Goal: Task Accomplishment & Management: Manage account settings

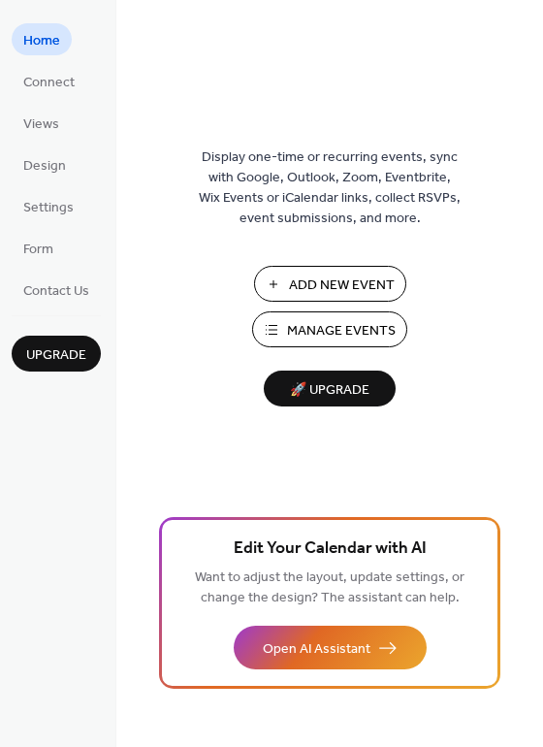
click at [288, 329] on span "Manage Events" at bounding box center [341, 331] width 109 height 20
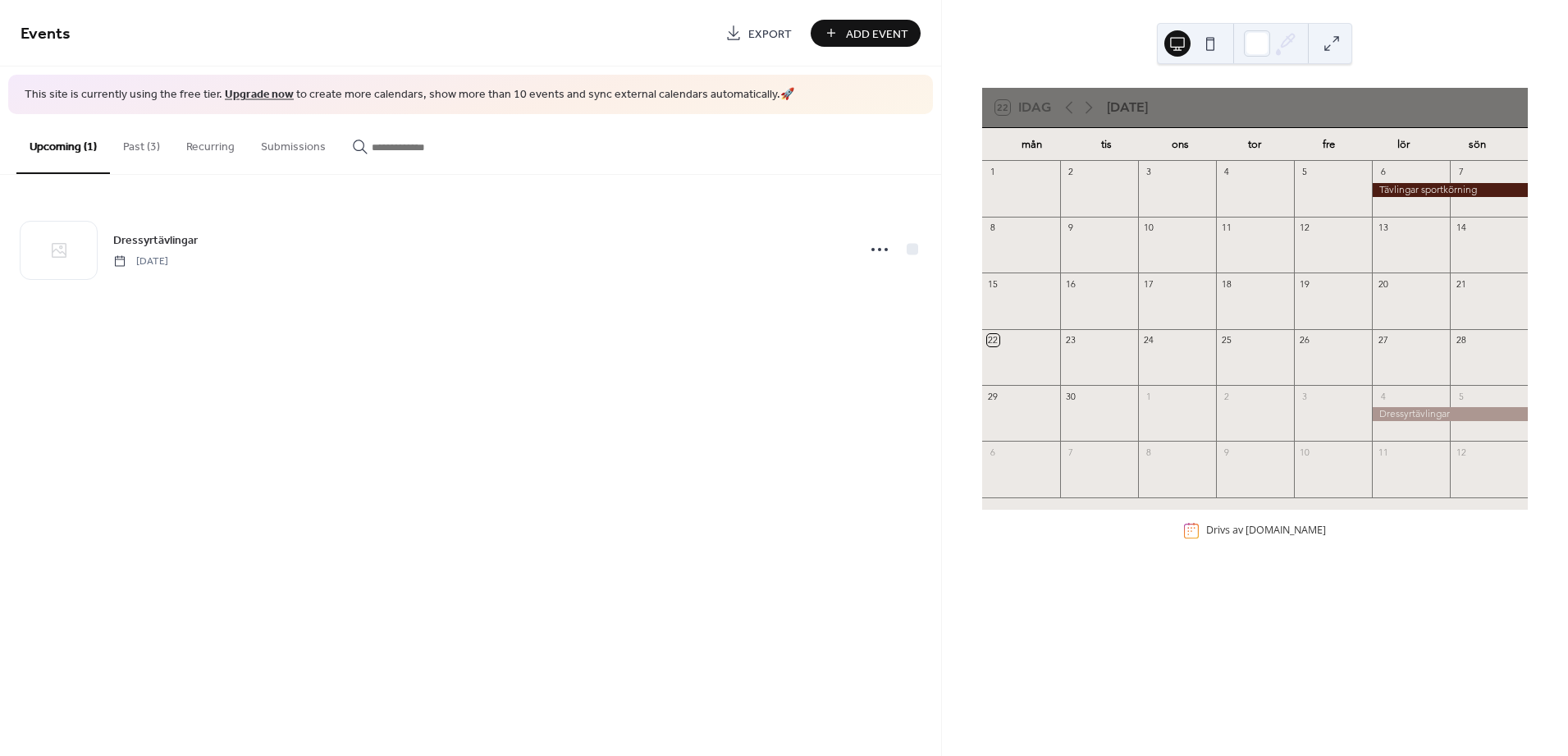
click at [1440, 189] on div at bounding box center [1450, 189] width 156 height 14
click at [151, 147] on button "Past (3)" at bounding box center [141, 143] width 63 height 58
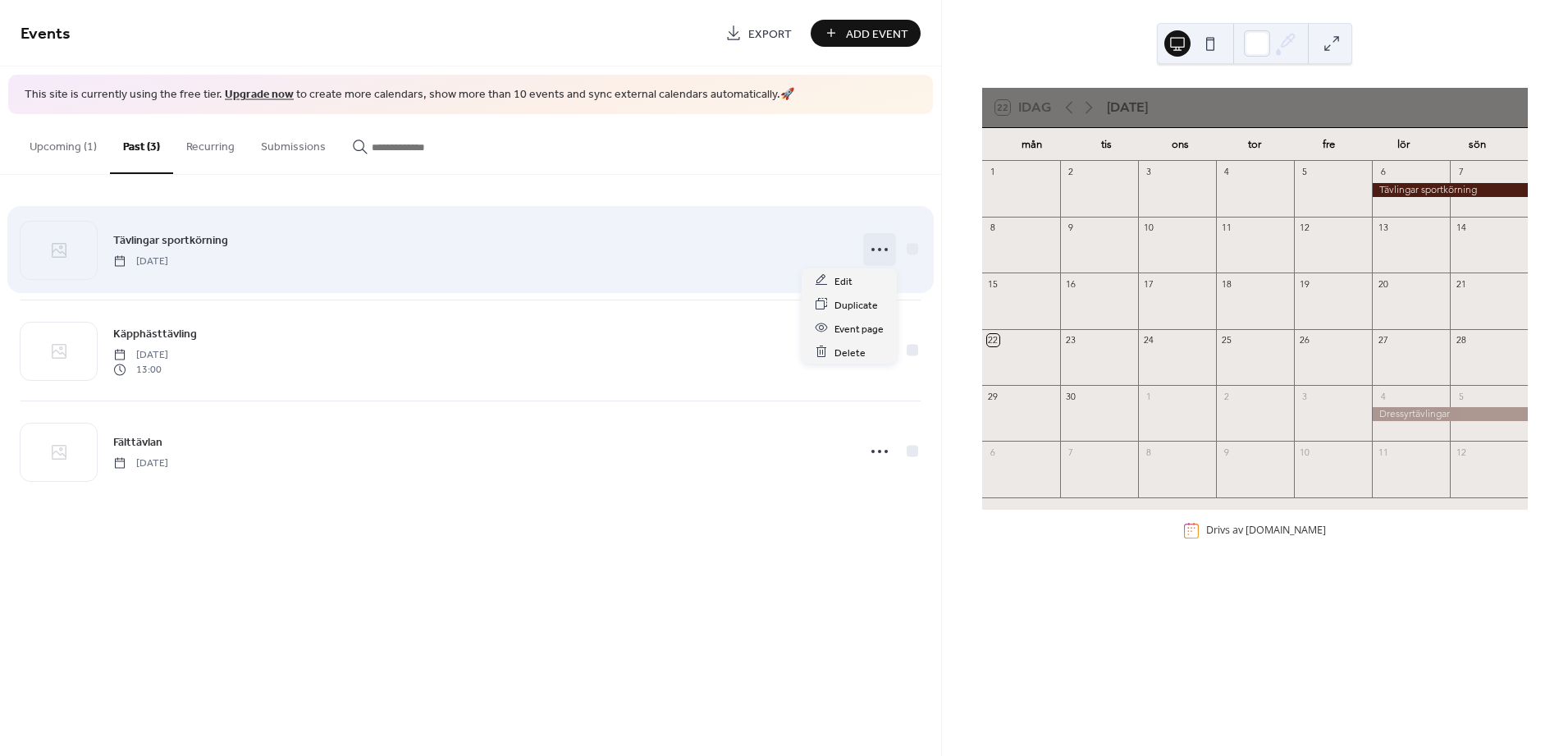
click at [882, 249] on icon at bounding box center [879, 249] width 26 height 26
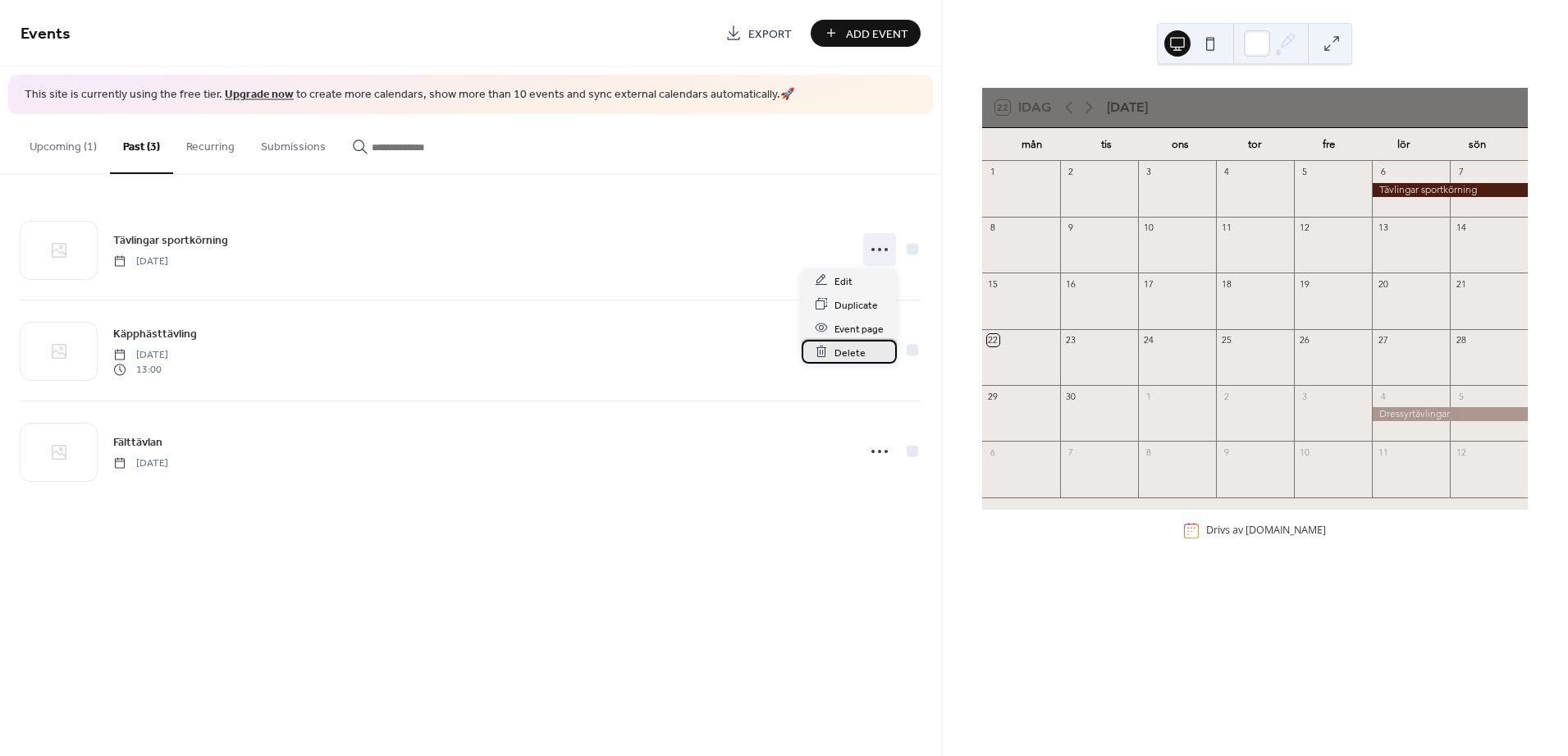
click at [846, 353] on span "Delete" at bounding box center [850, 353] width 31 height 17
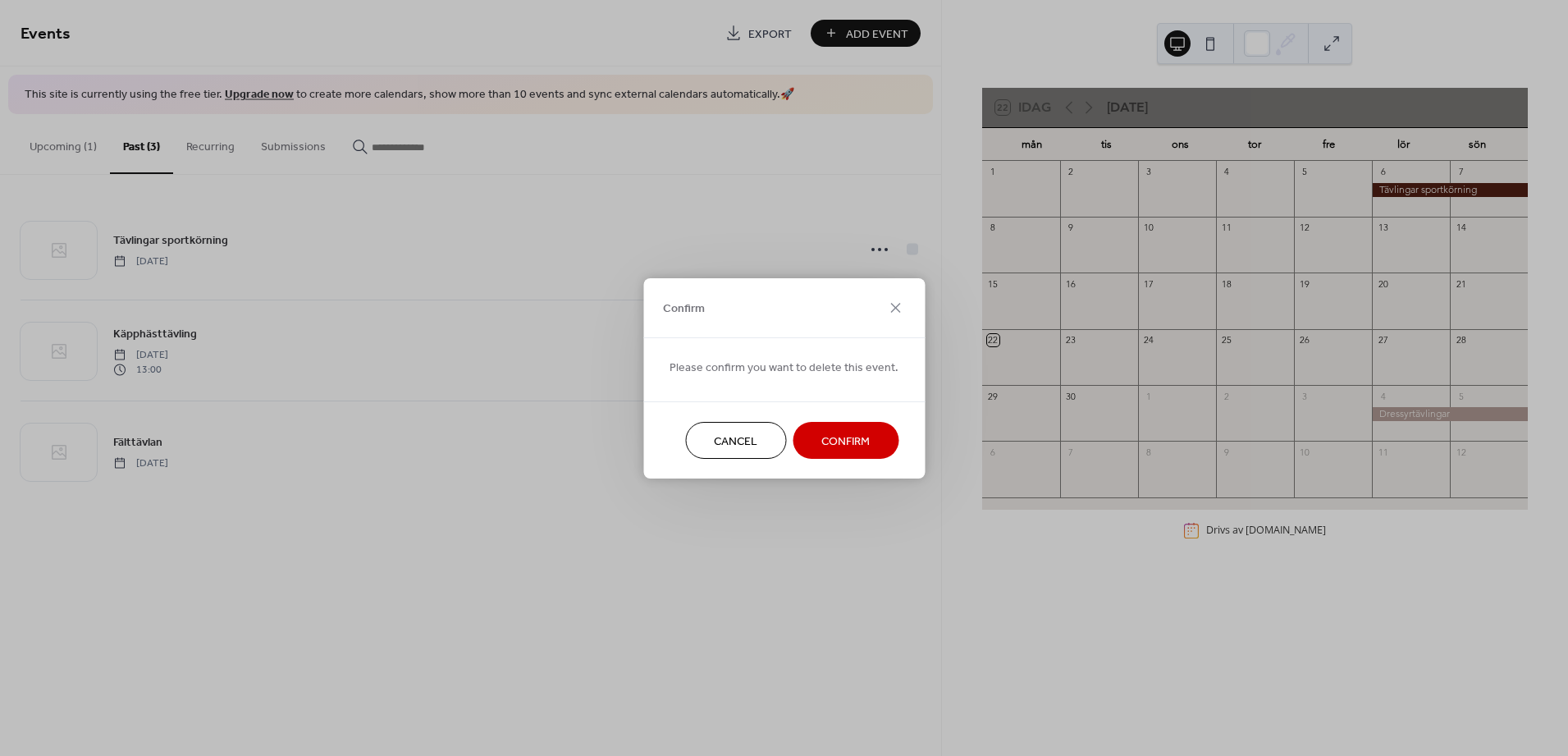
click at [822, 445] on span "Confirm" at bounding box center [844, 441] width 48 height 17
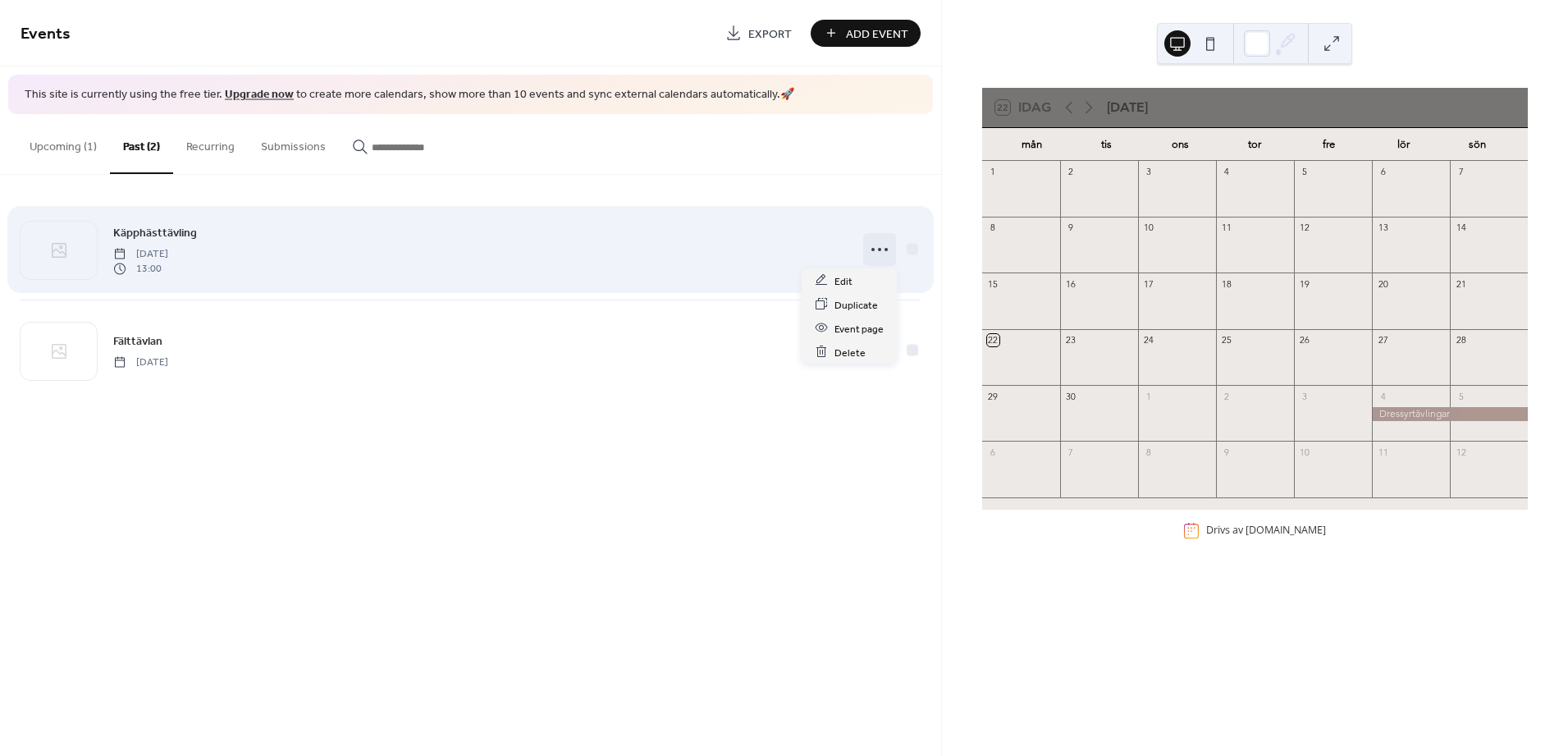
click at [871, 247] on icon at bounding box center [879, 249] width 26 height 26
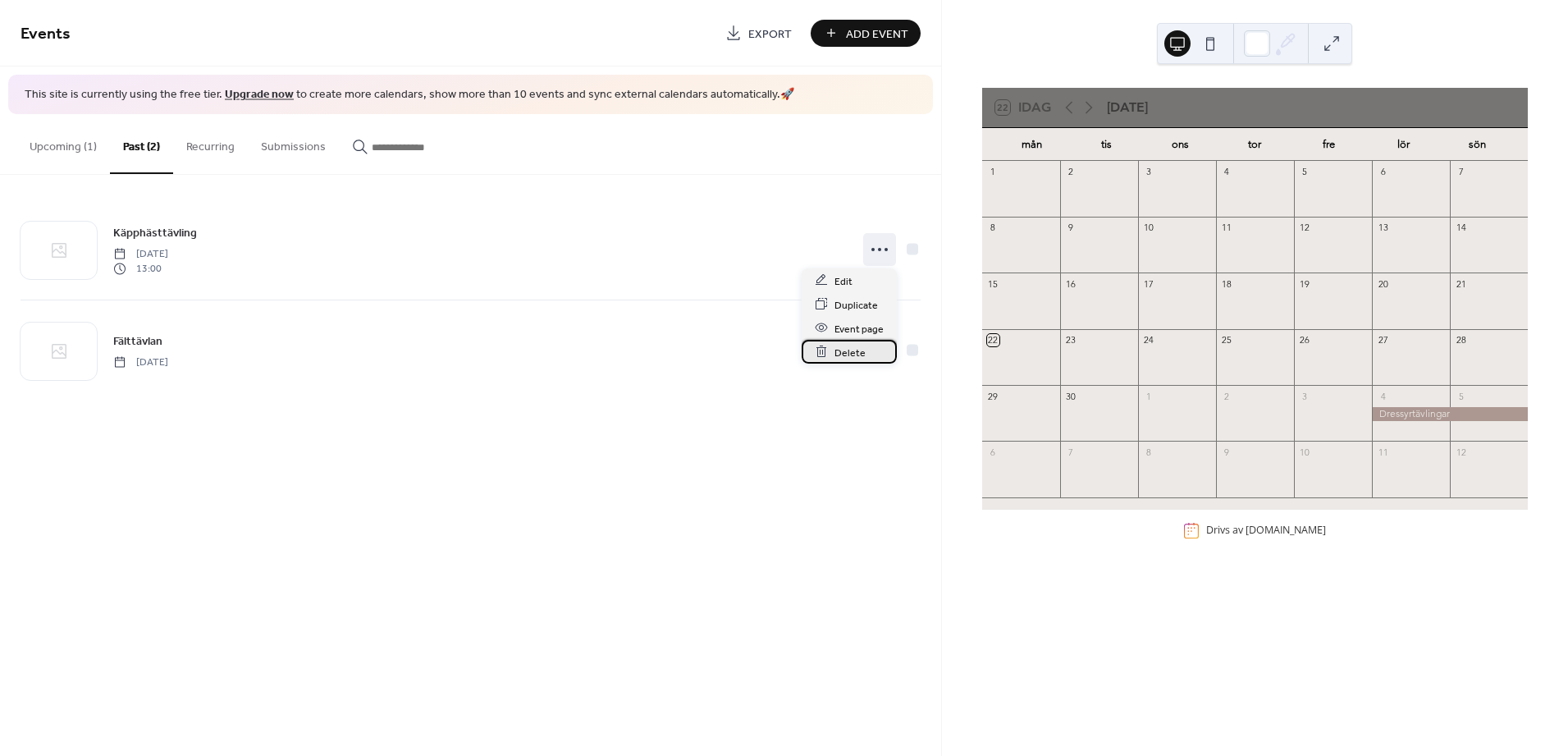
click at [855, 350] on span "Delete" at bounding box center [850, 353] width 31 height 17
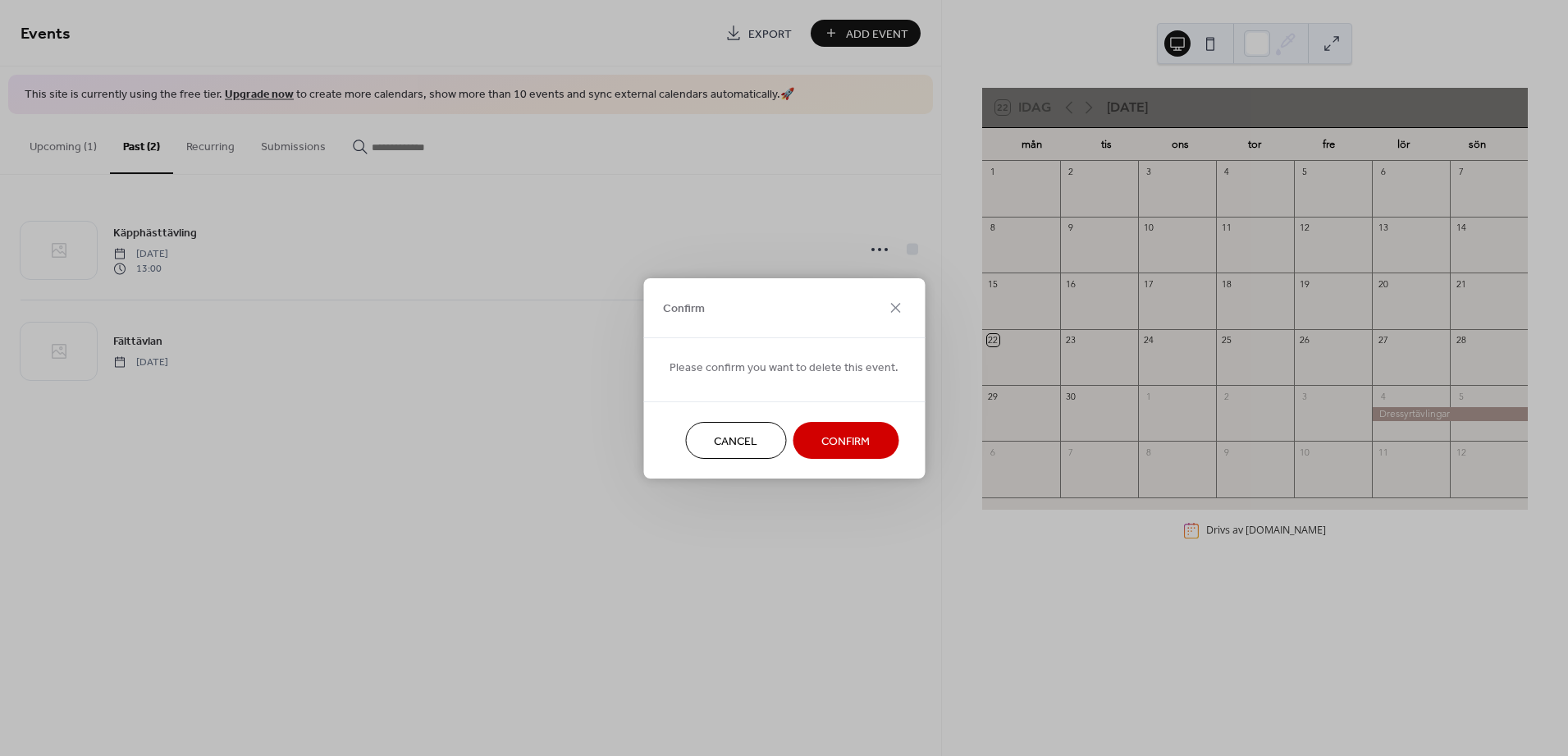
click at [849, 438] on span "Confirm" at bounding box center [844, 441] width 48 height 17
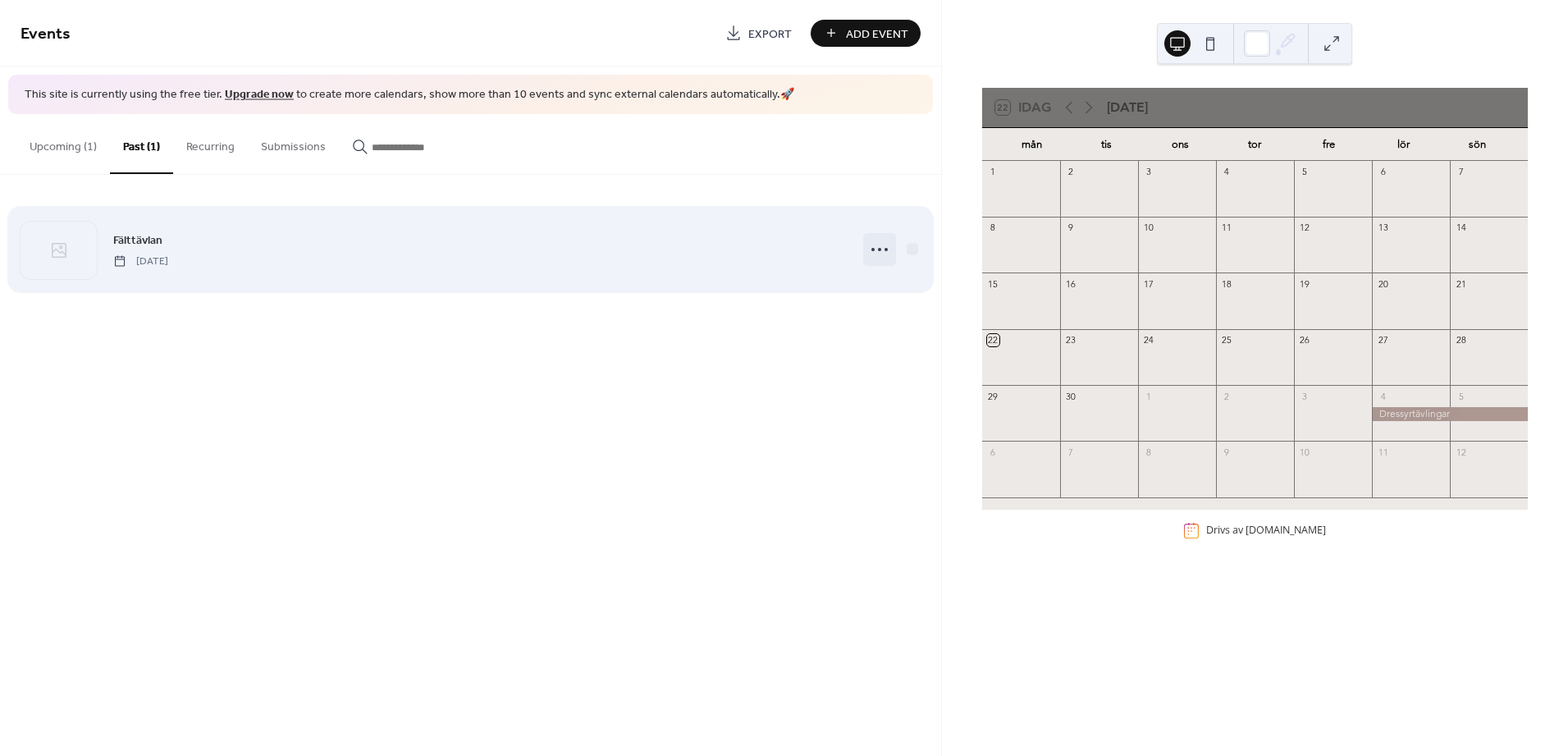
click at [882, 256] on icon at bounding box center [879, 249] width 26 height 26
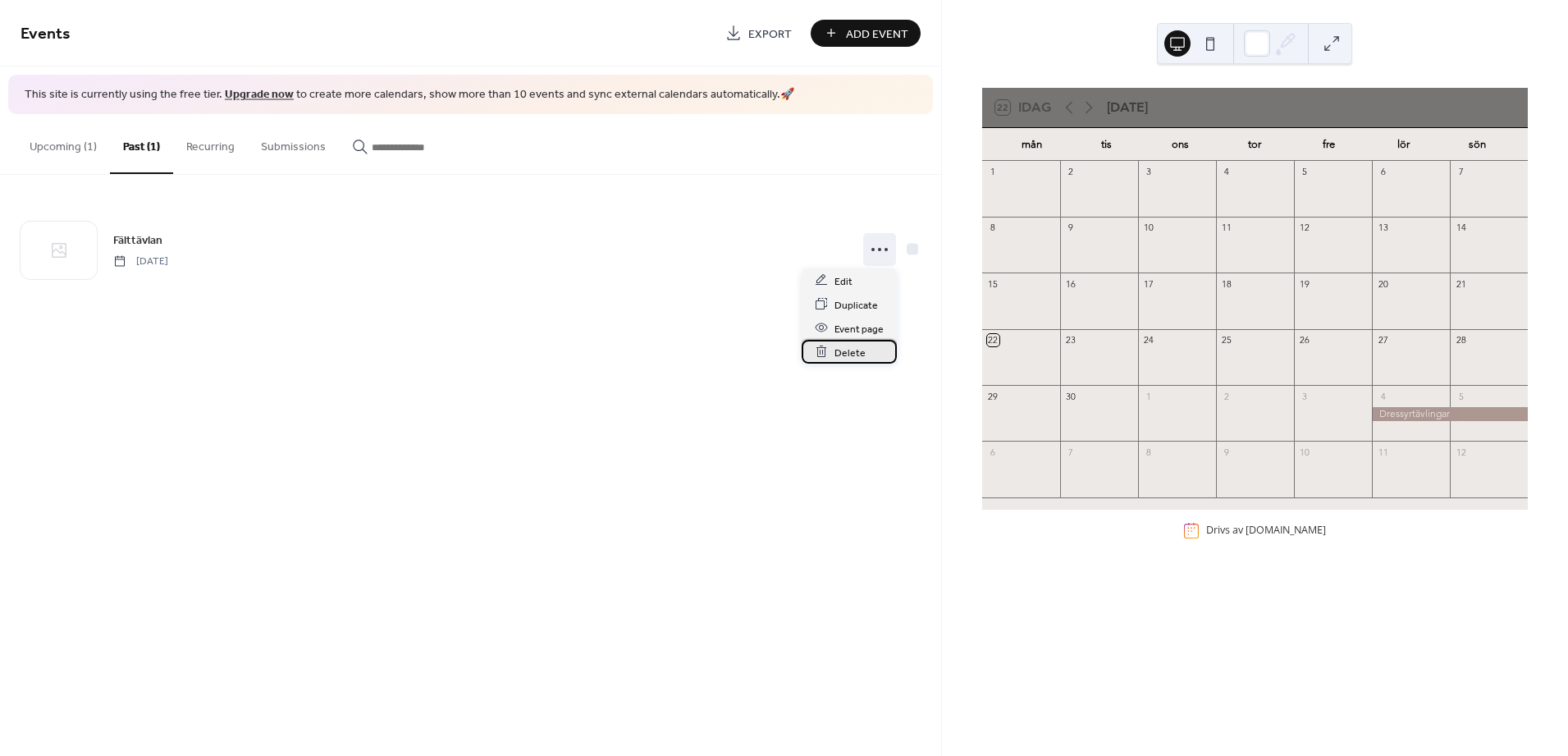
click at [846, 349] on span "Delete" at bounding box center [850, 353] width 31 height 17
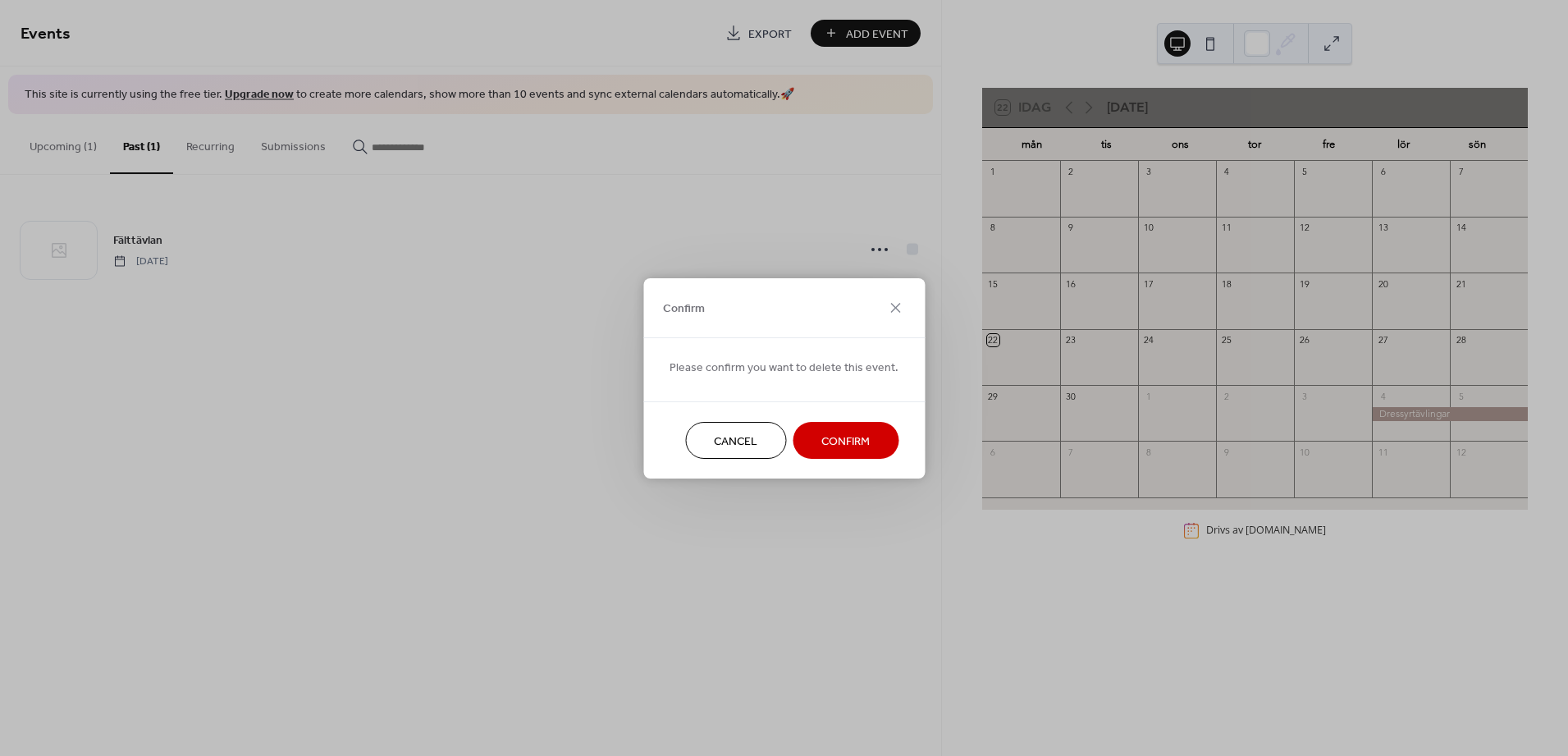
click at [833, 447] on span "Confirm" at bounding box center [844, 441] width 48 height 17
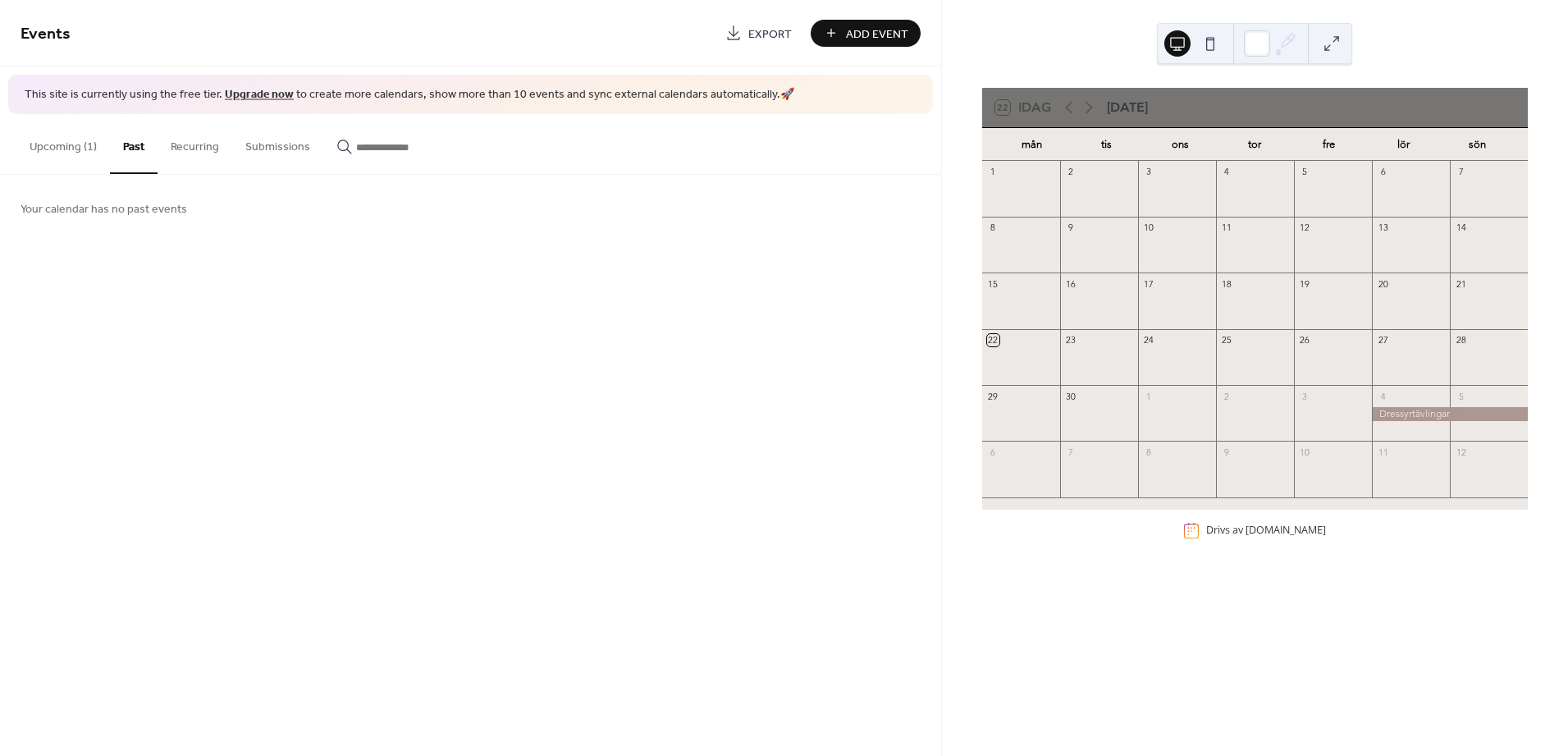
drag, startPoint x: 57, startPoint y: 148, endPoint x: 97, endPoint y: 172, distance: 46.6
click at [57, 149] on button "Upcoming (1)" at bounding box center [63, 143] width 94 height 58
click at [1457, 348] on div "28" at bounding box center [1489, 340] width 78 height 22
click at [860, 34] on span "Add Event" at bounding box center [877, 34] width 63 height 17
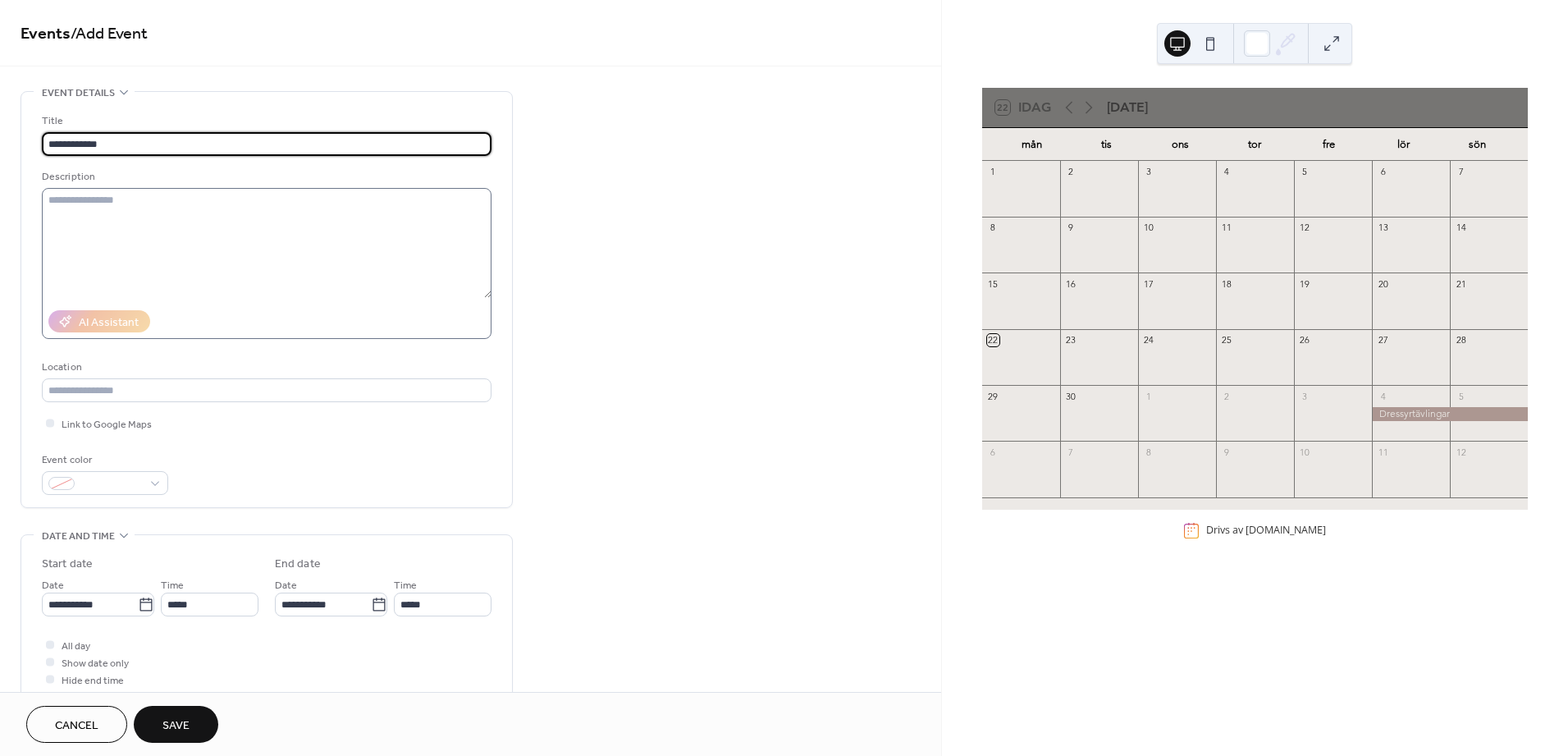
type input "**********"
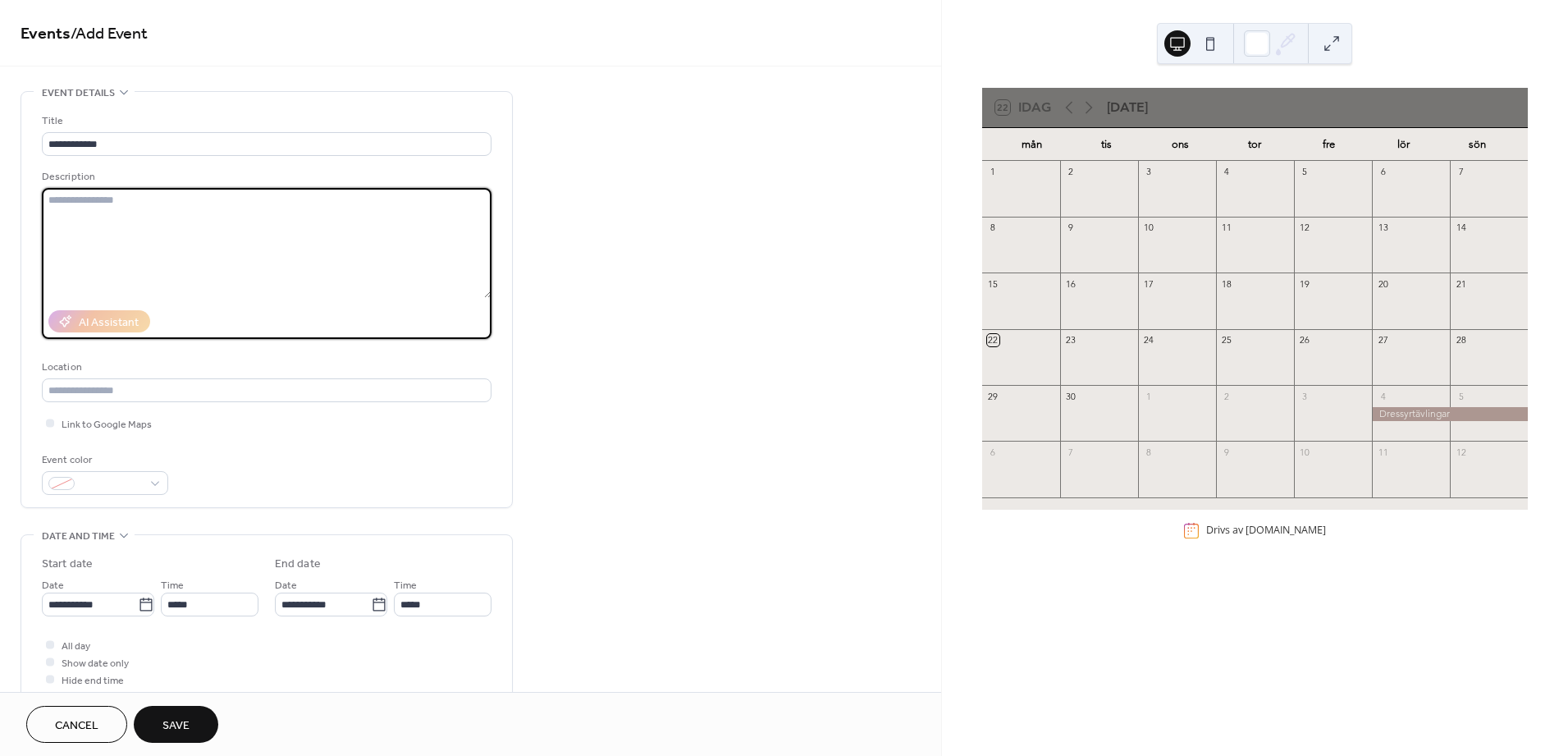
click at [237, 225] on textarea at bounding box center [266, 243] width 450 height 110
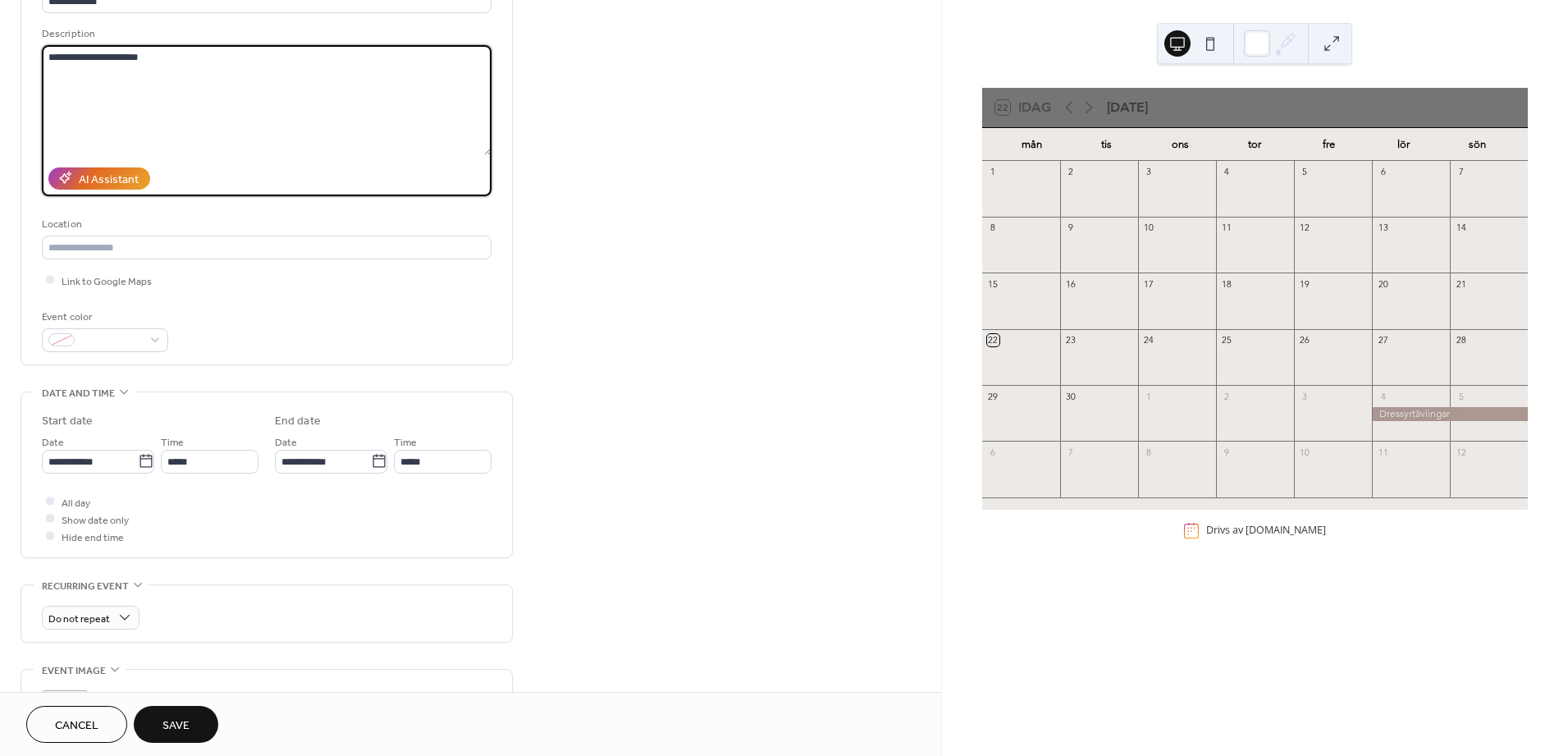
scroll to position [182, 0]
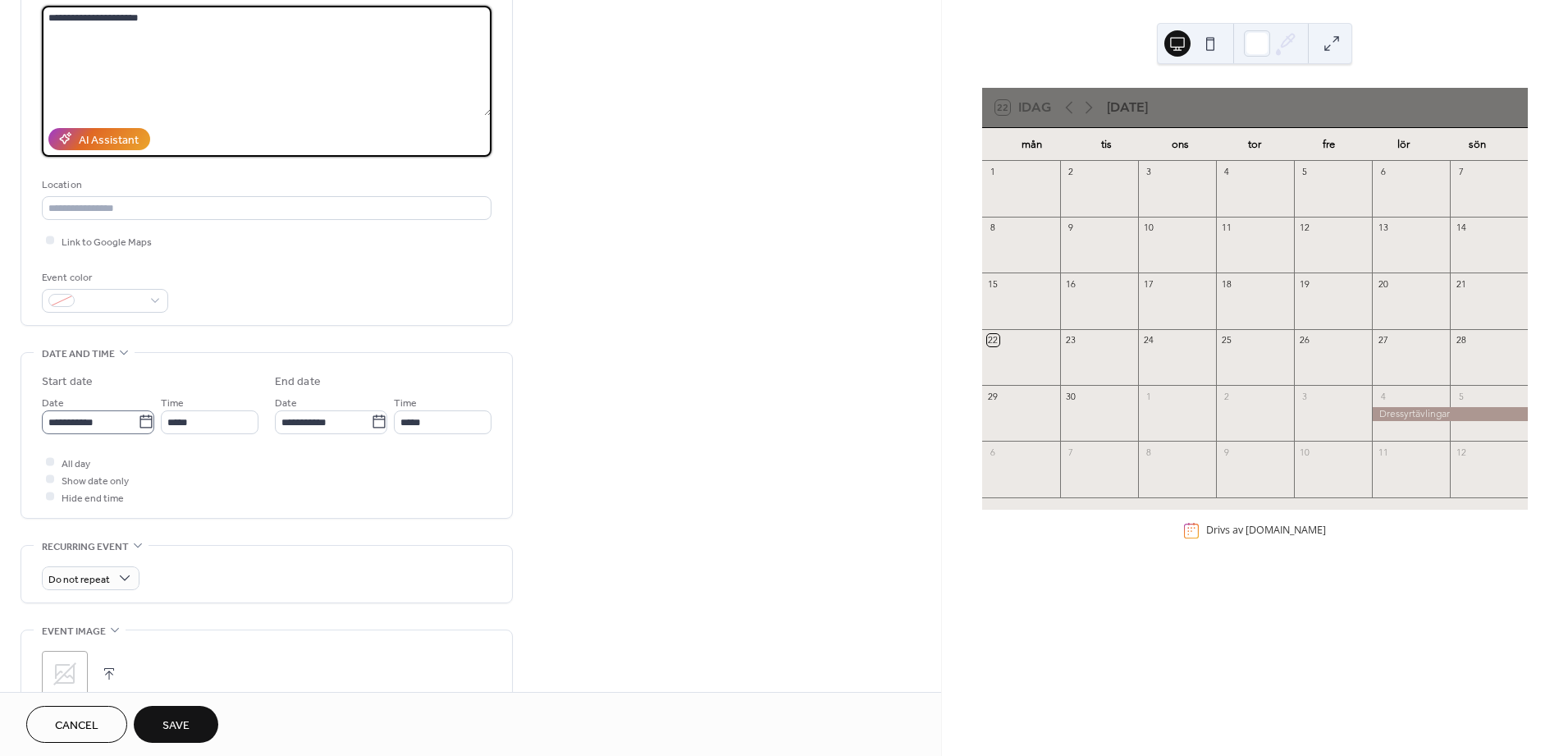
type textarea "**********"
click at [143, 425] on icon at bounding box center [145, 421] width 16 height 16
click at [138, 425] on input "**********" at bounding box center [90, 422] width 96 height 24
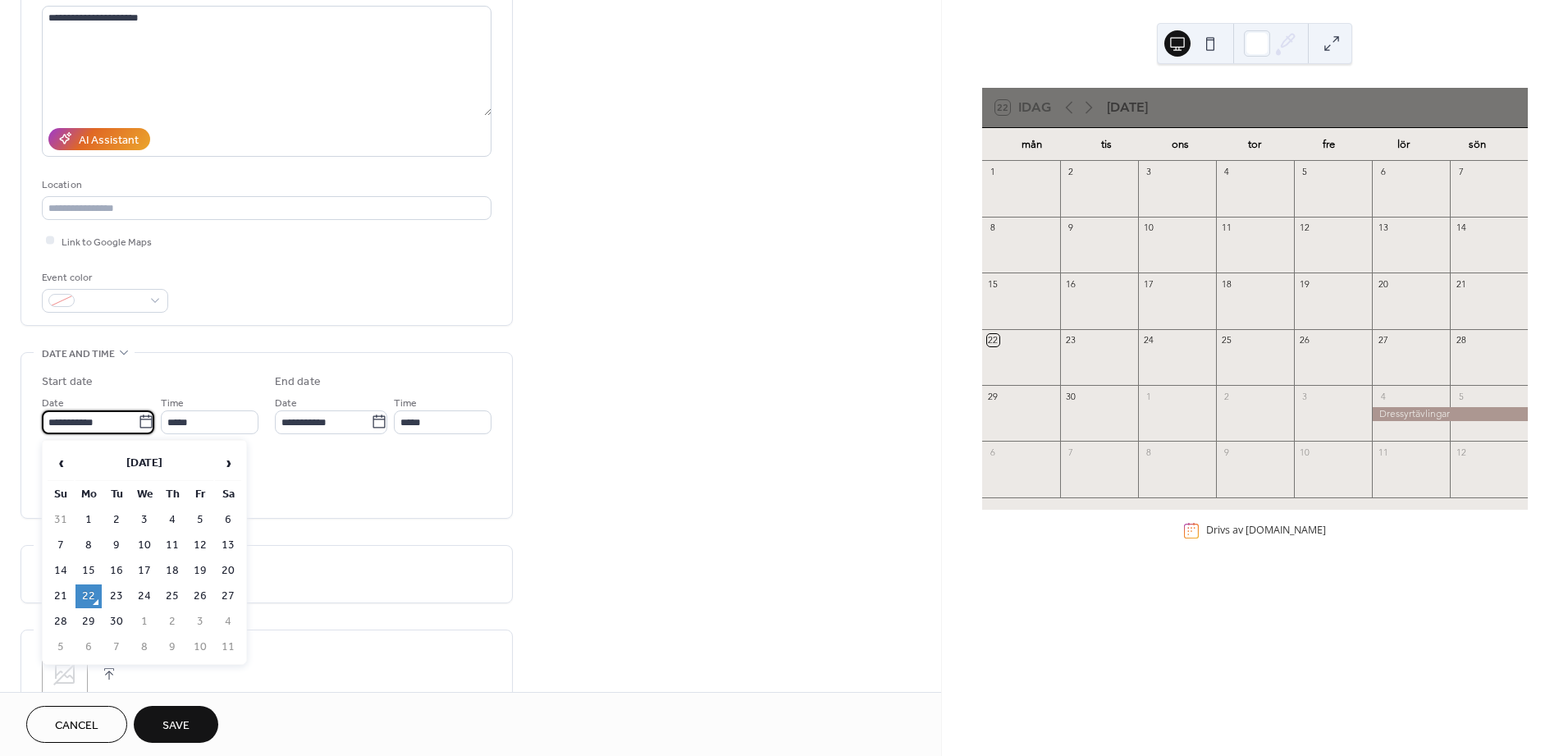
click at [63, 614] on td "28" at bounding box center [60, 622] width 26 height 24
type input "**********"
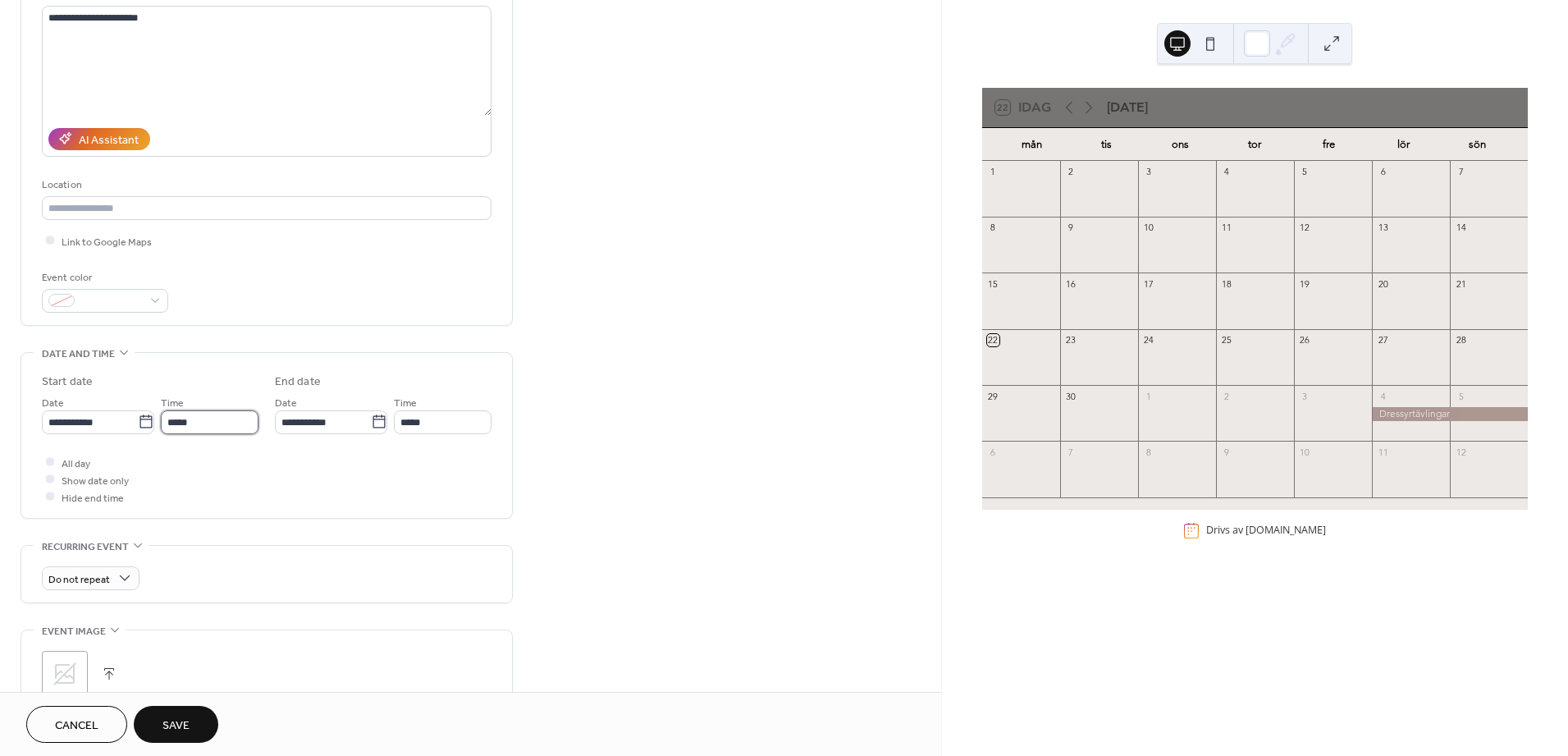
click at [238, 421] on input "*****" at bounding box center [209, 422] width 97 height 24
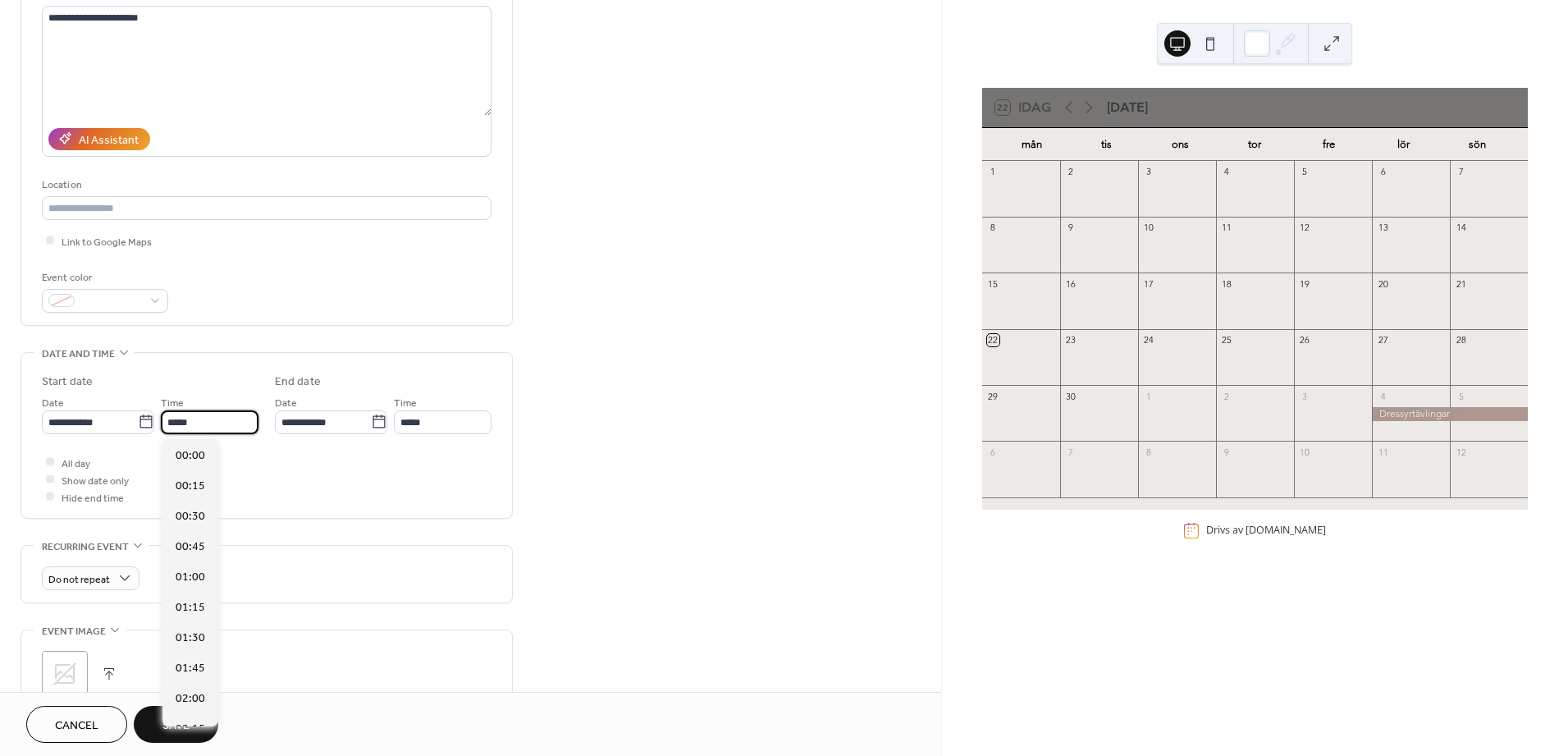
scroll to position [1457, 0]
click at [190, 696] on span "14:00" at bounding box center [190, 699] width 30 height 17
type input "*****"
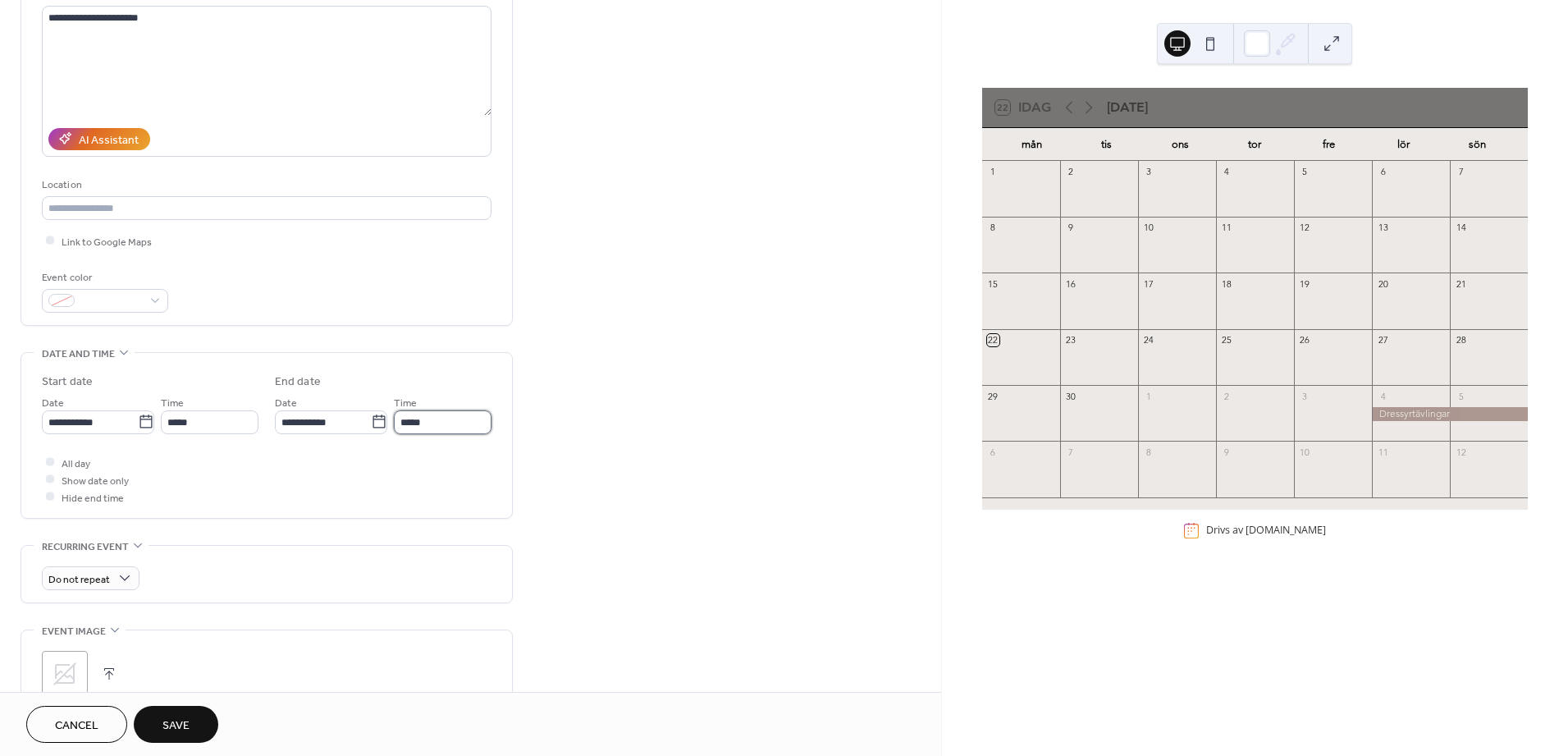
click at [438, 423] on input "*****" at bounding box center [442, 422] width 97 height 24
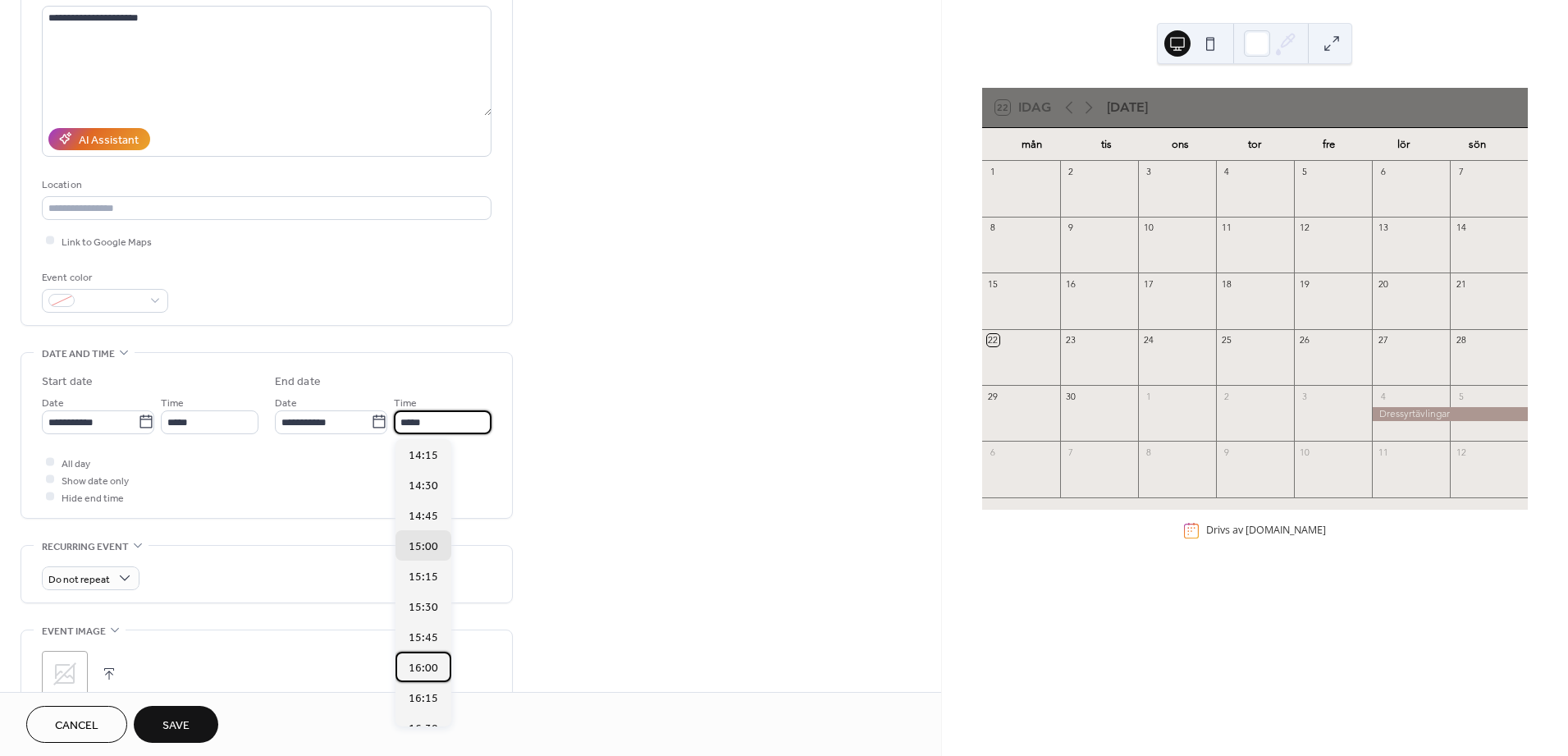
click at [430, 675] on span "16:00" at bounding box center [423, 668] width 30 height 17
type input "*****"
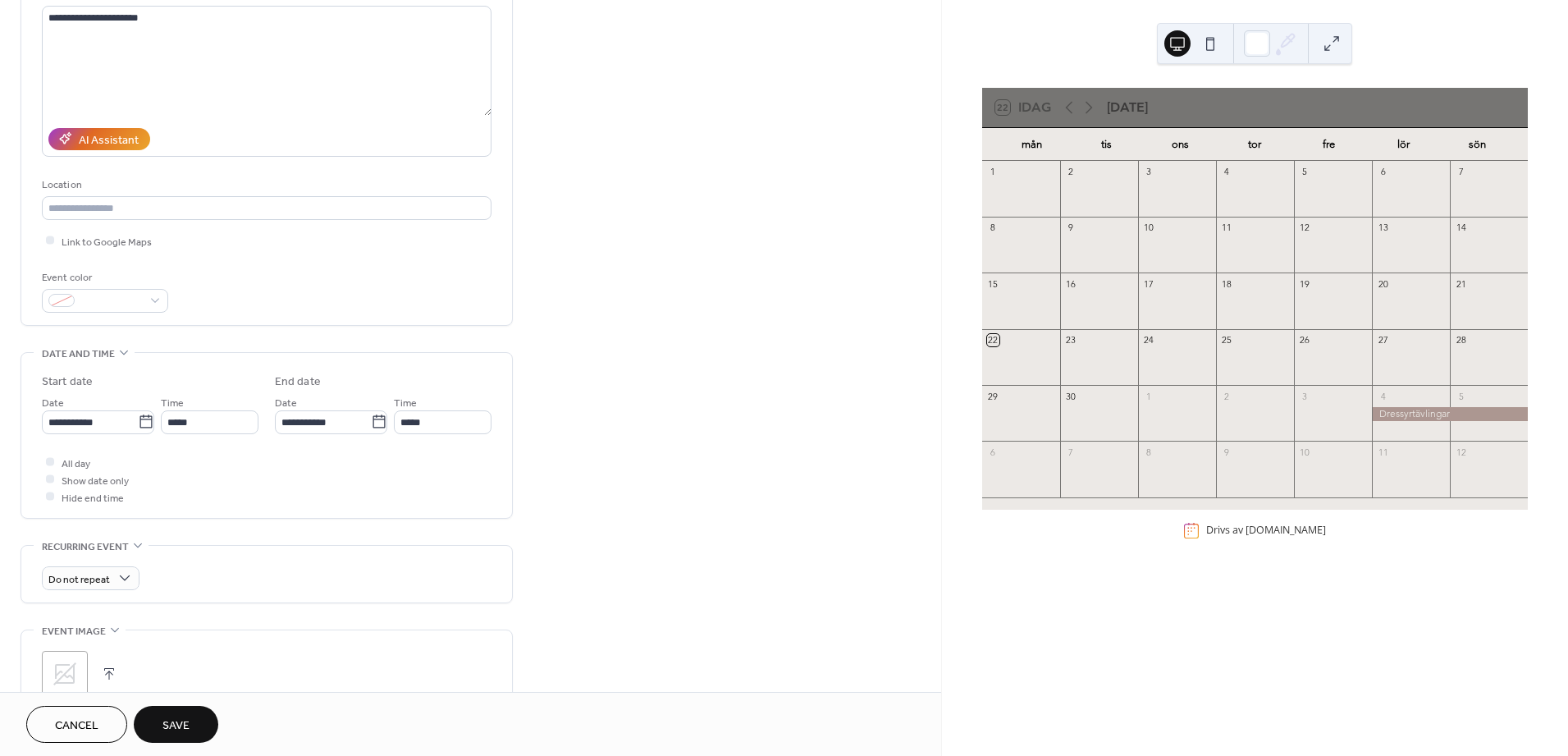
click at [418, 476] on div "All day Show date only Hide end time" at bounding box center [266, 479] width 450 height 52
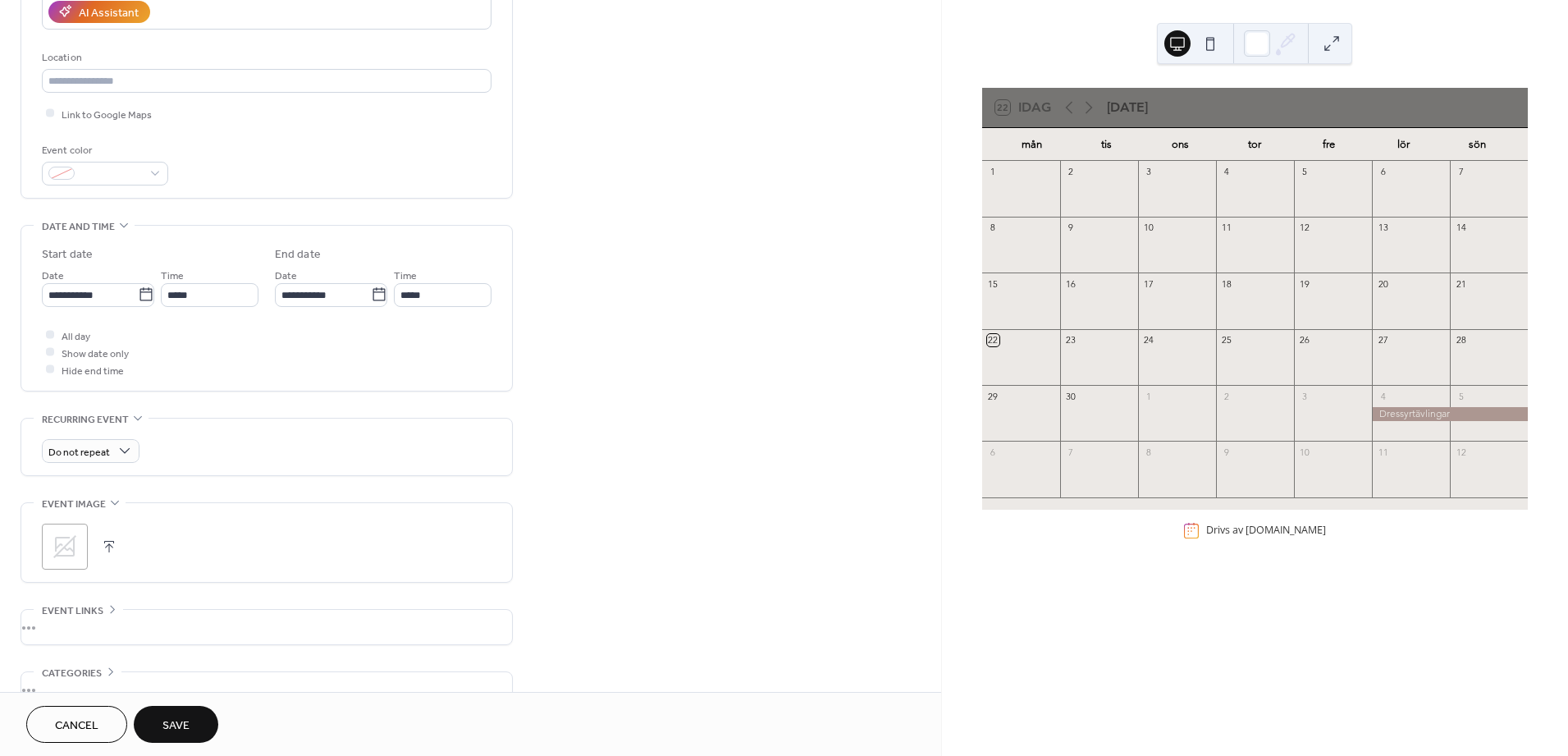
scroll to position [419, 0]
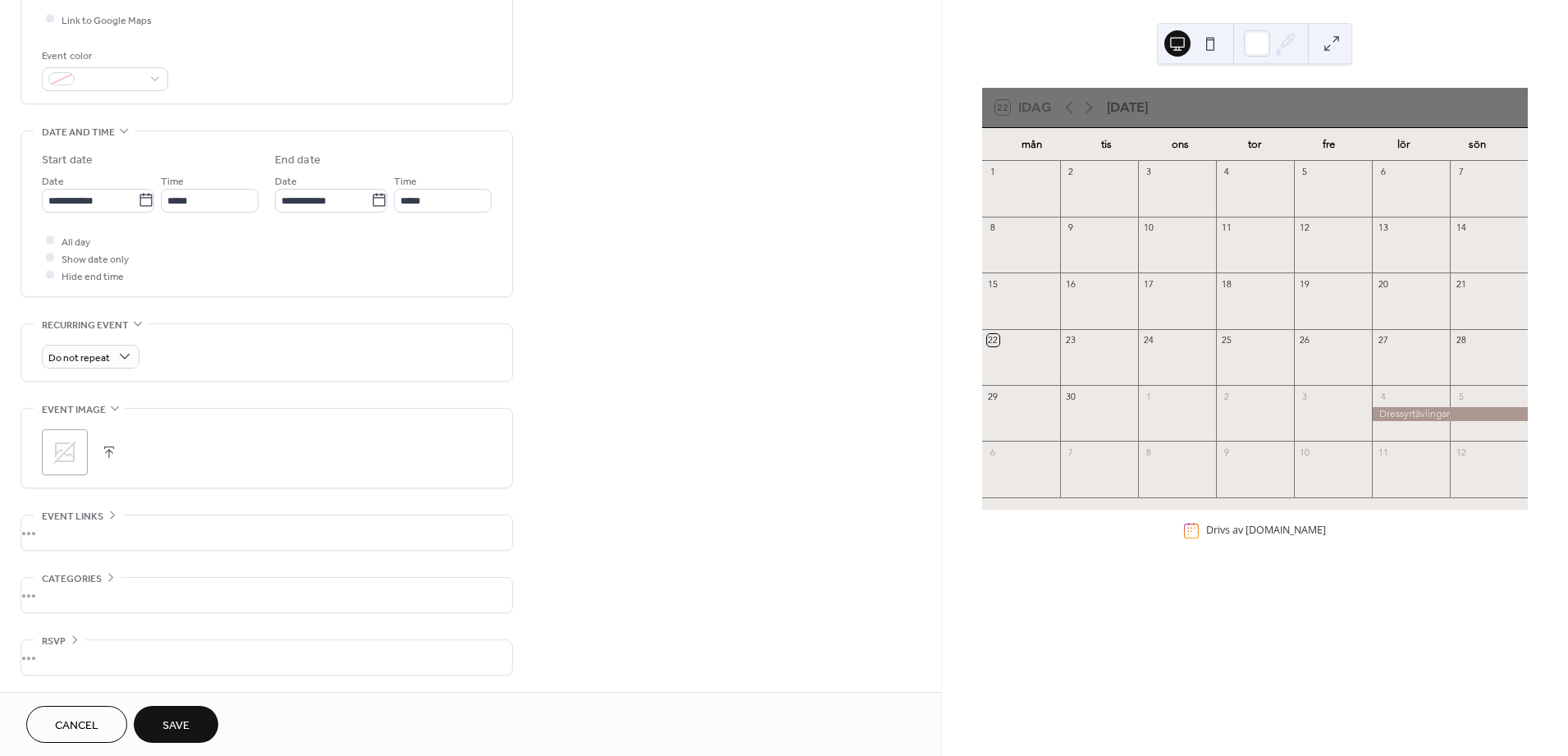
click at [184, 720] on span "Save" at bounding box center [176, 726] width 27 height 17
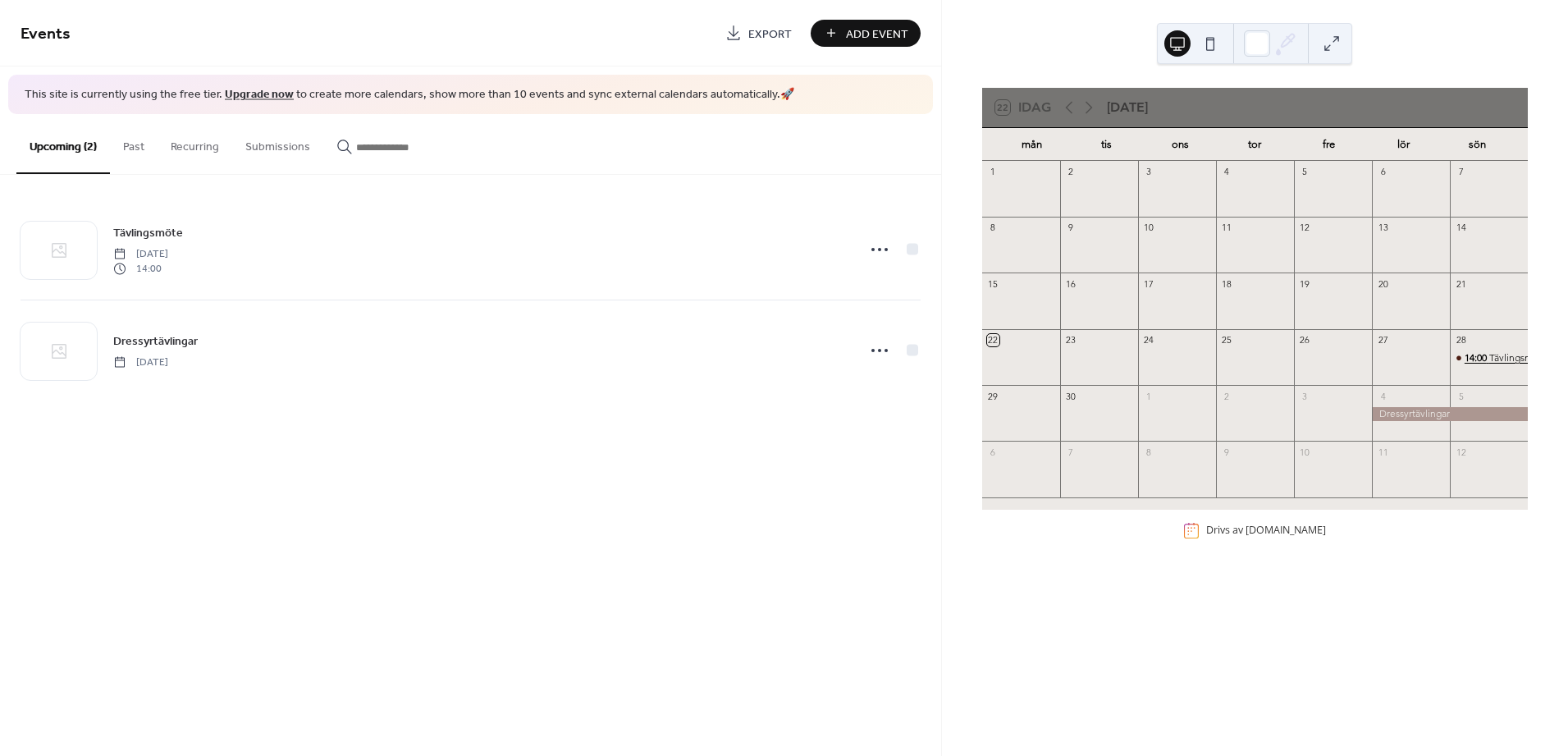
click at [1472, 357] on span "14:00" at bounding box center [1476, 358] width 25 height 14
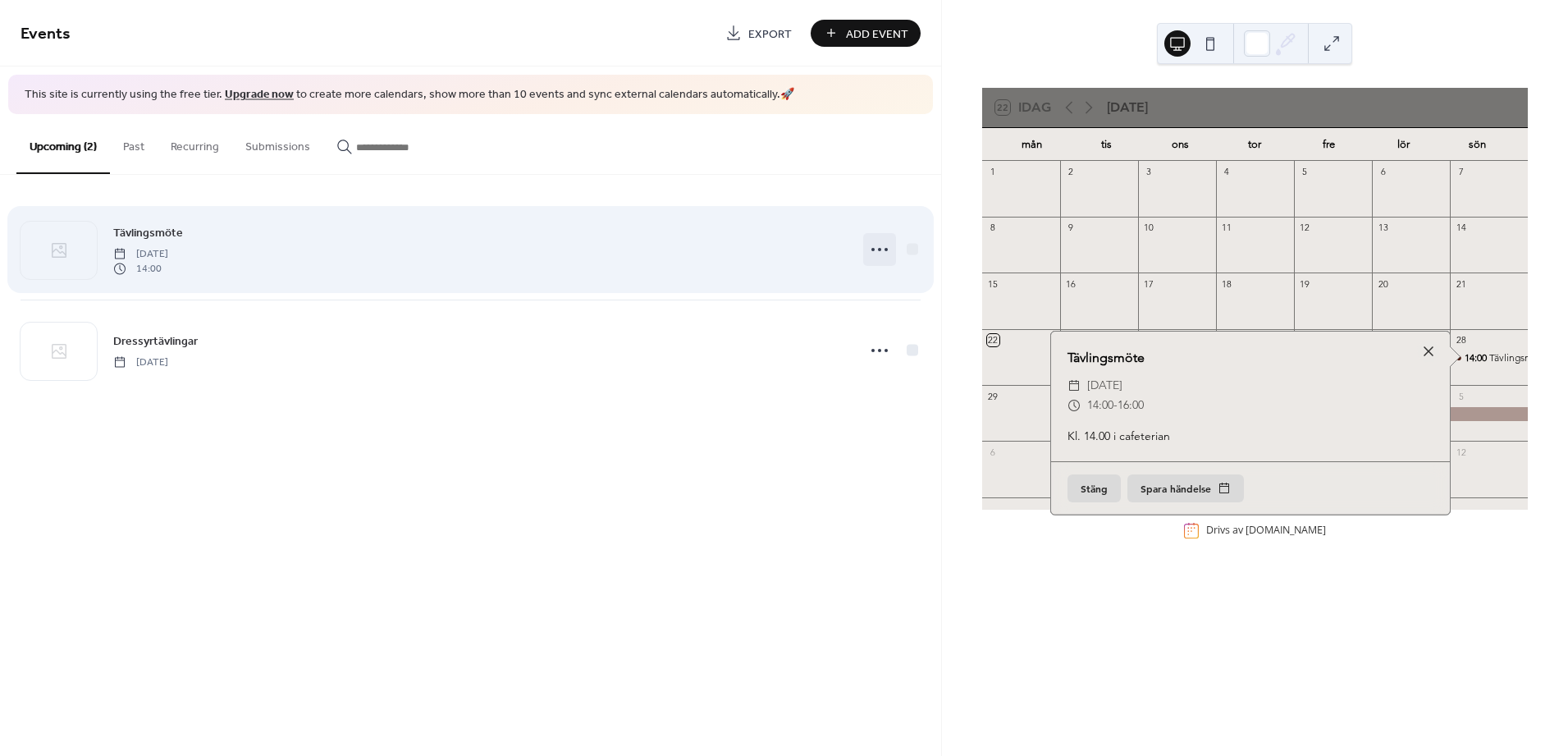
click at [880, 243] on icon at bounding box center [879, 249] width 26 height 26
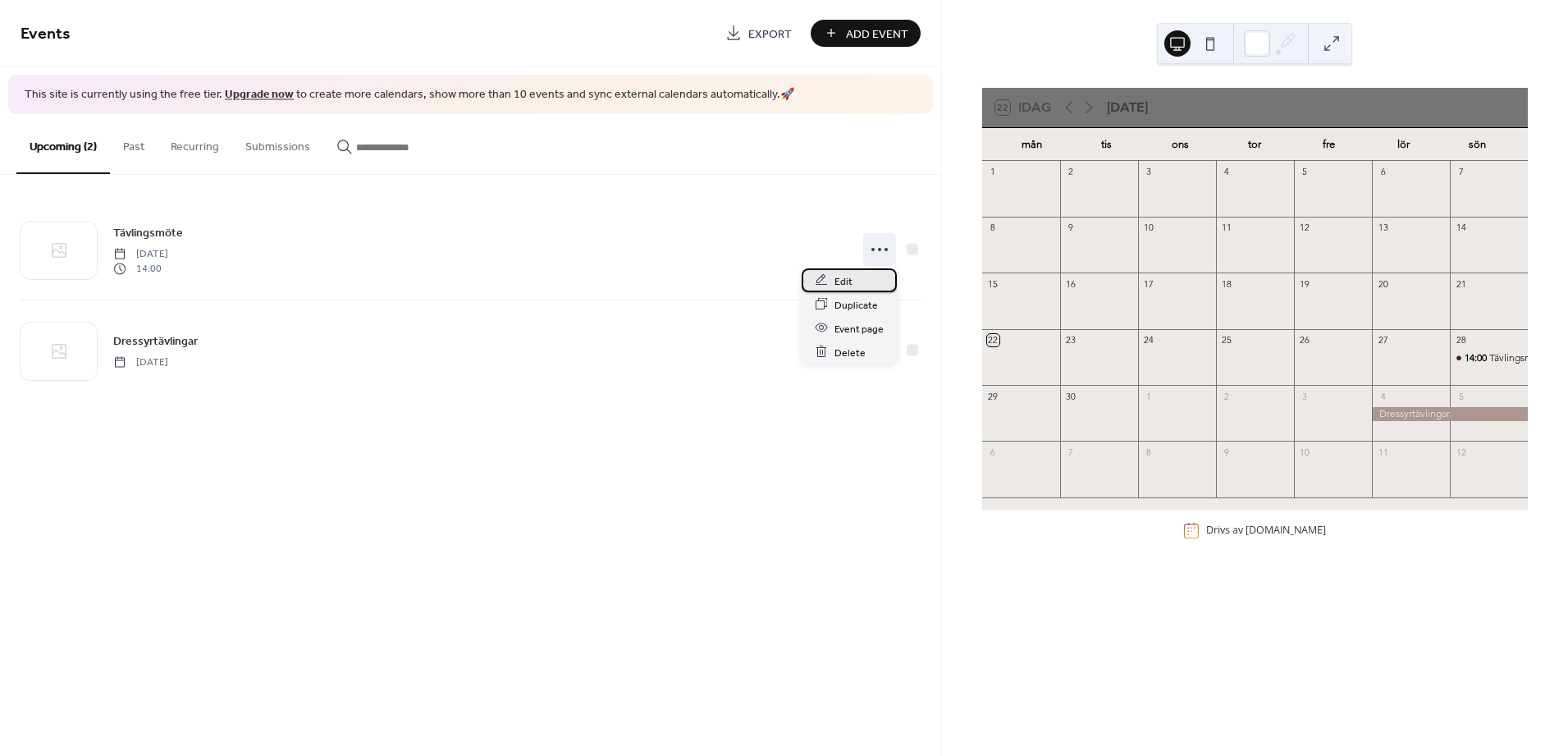
click at [853, 277] on div "Edit" at bounding box center [849, 280] width 96 height 24
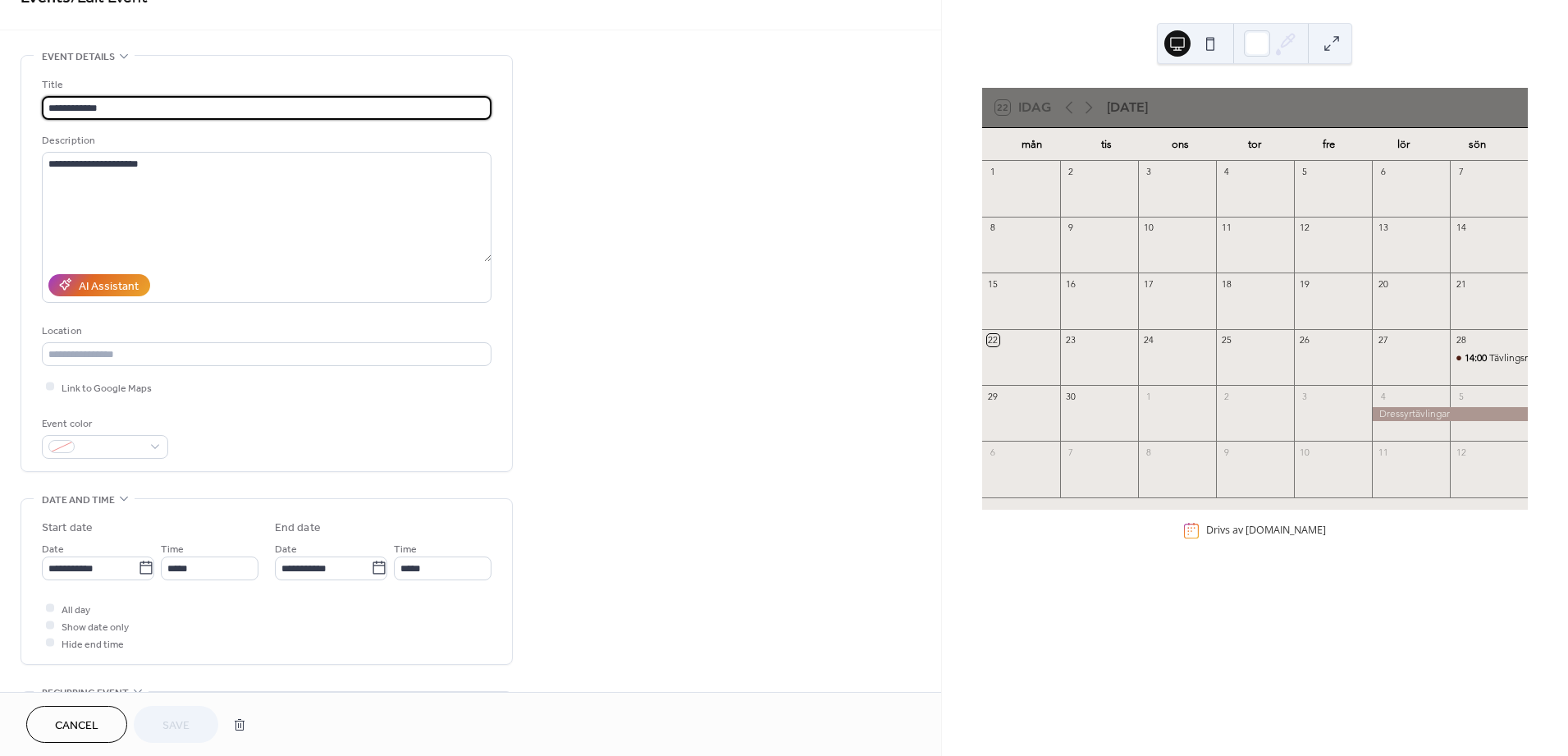
scroll to position [91, 0]
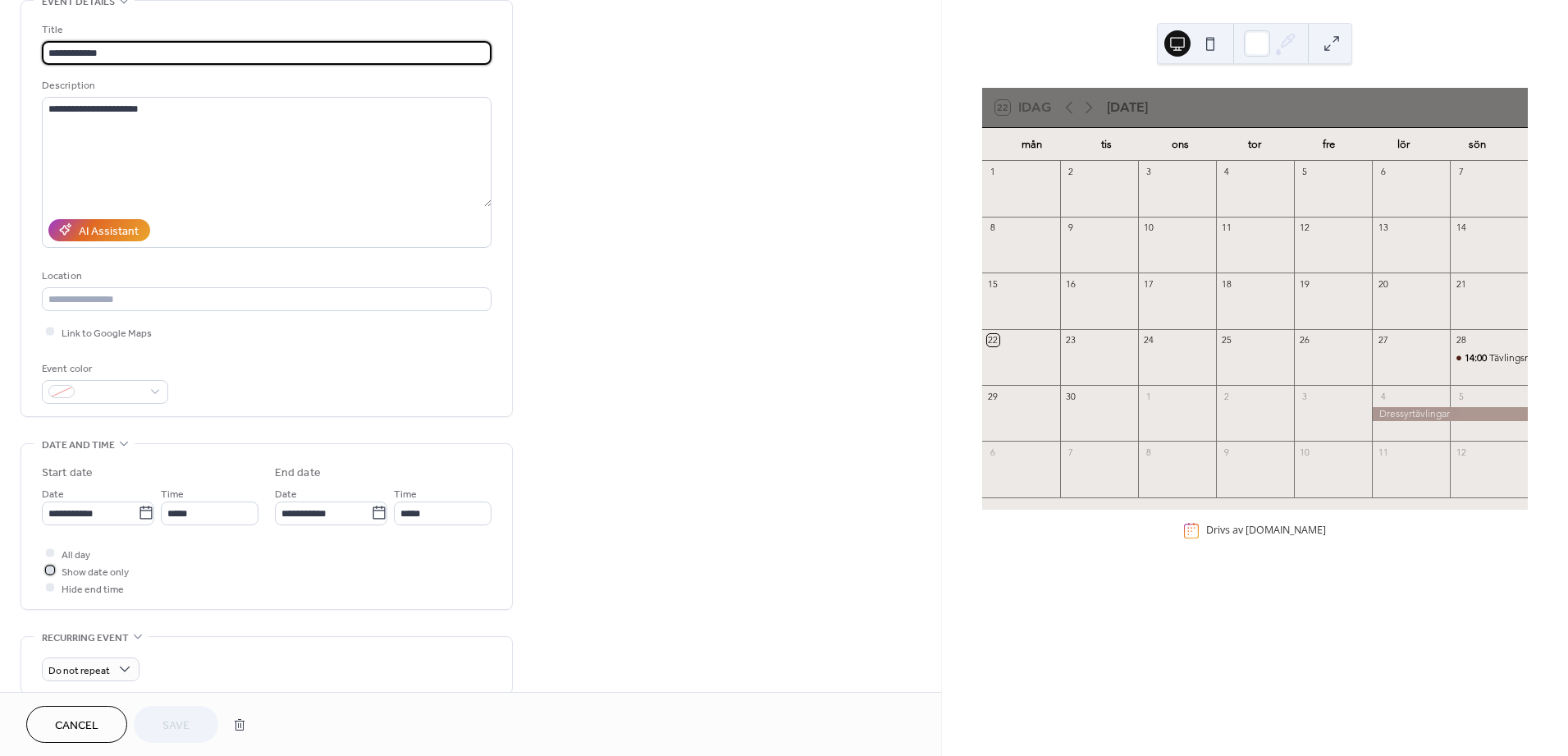
click at [79, 577] on span "Show date only" at bounding box center [96, 572] width 68 height 17
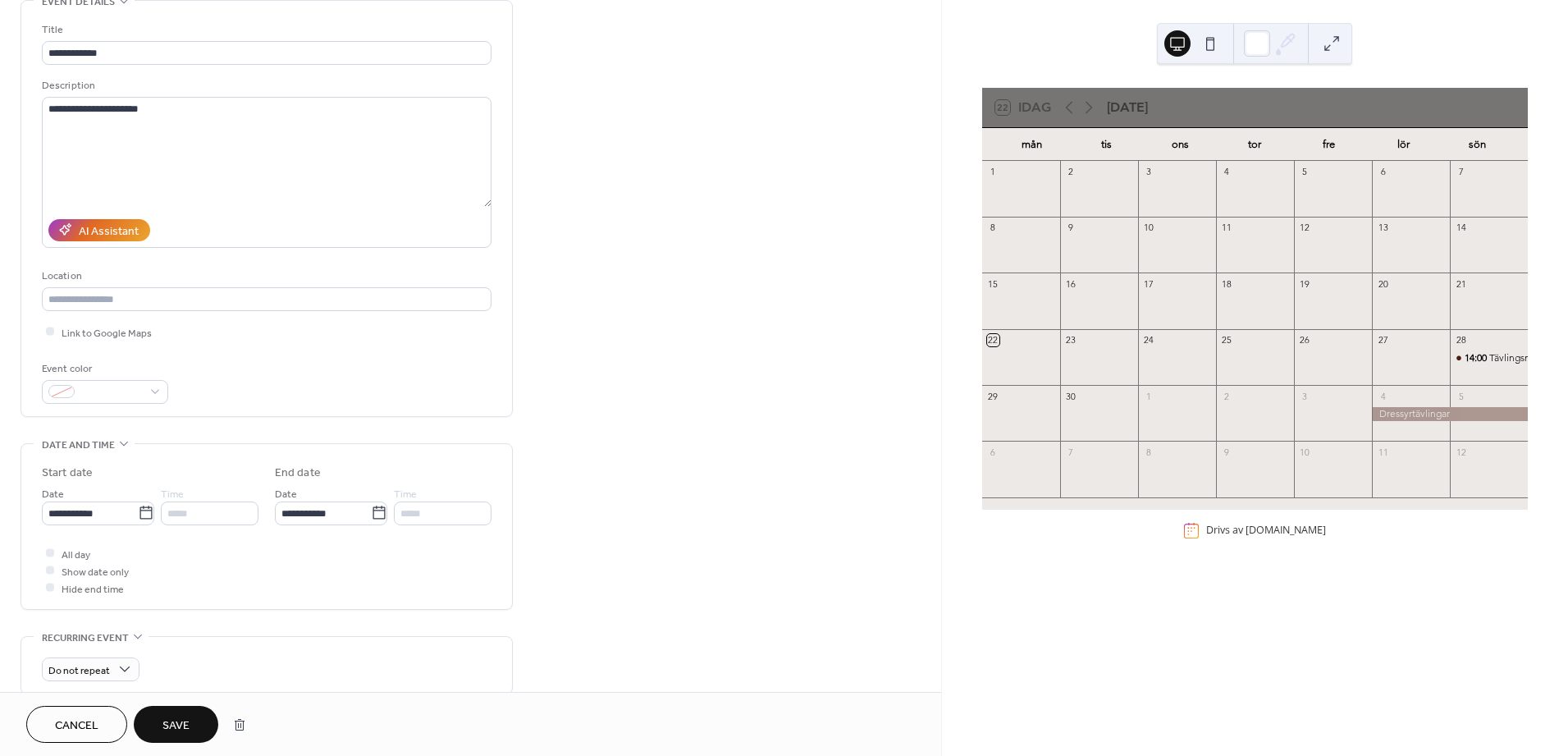
click at [202, 728] on button "Save" at bounding box center [176, 725] width 85 height 37
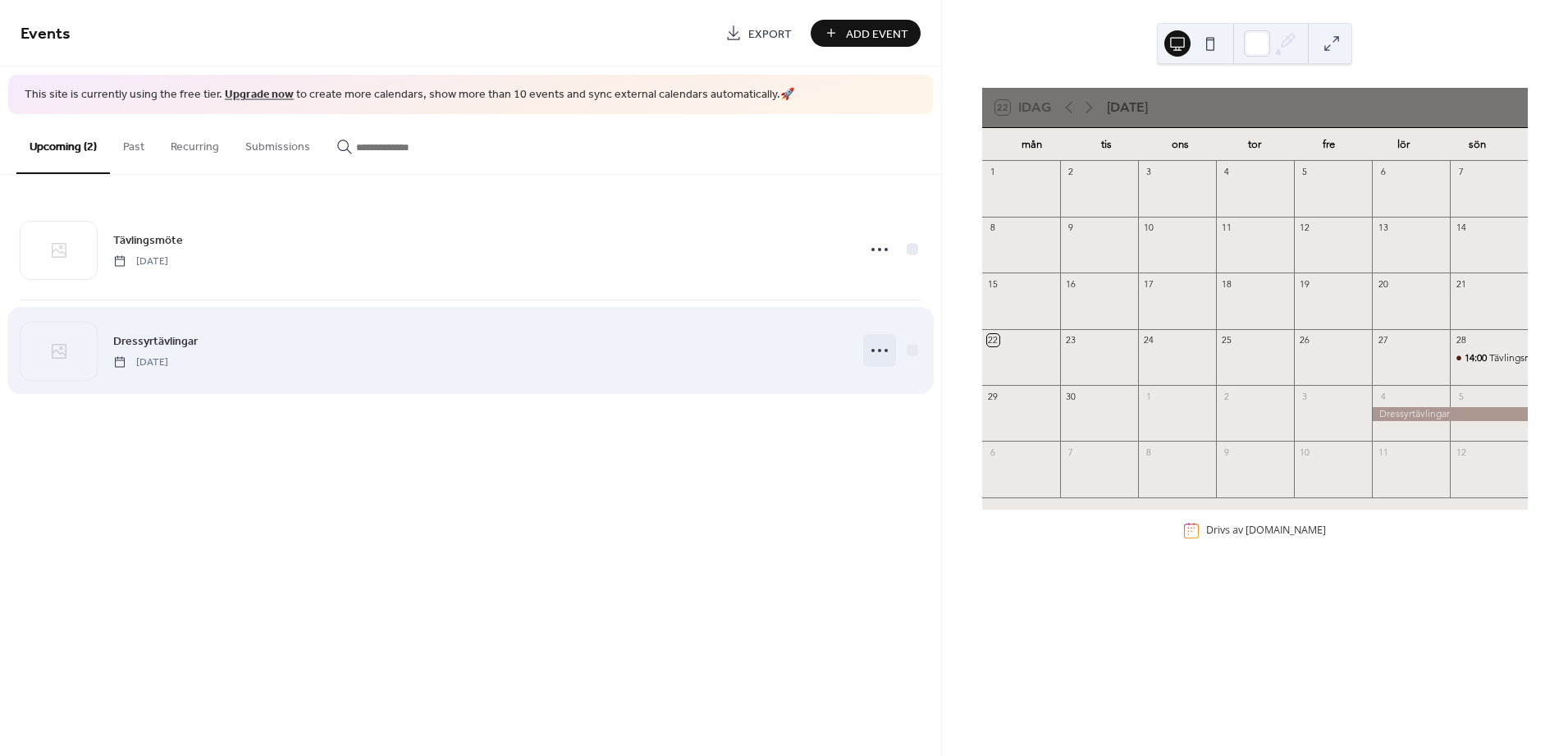
click at [882, 349] on icon at bounding box center [879, 350] width 26 height 26
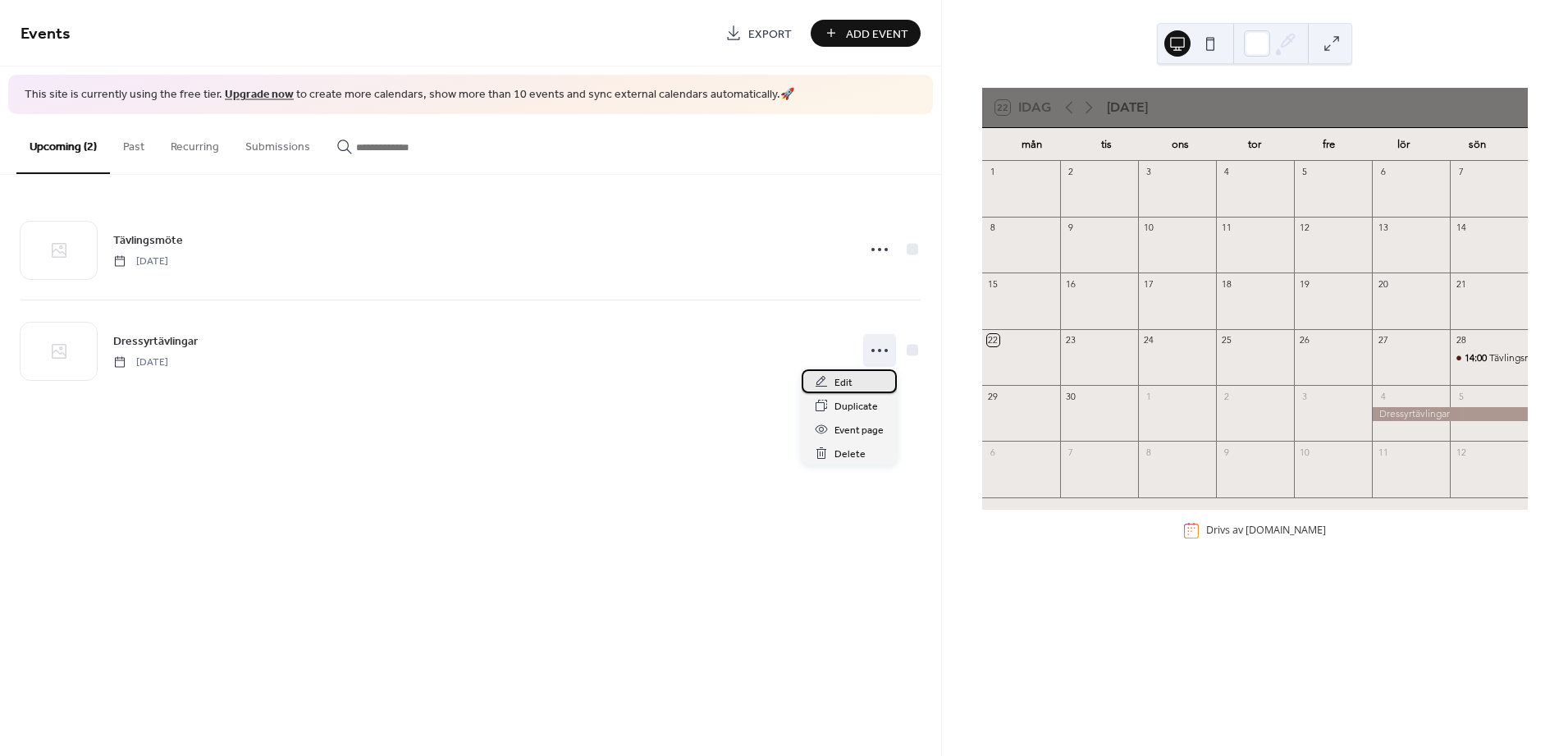
click at [856, 386] on div "Edit" at bounding box center [849, 381] width 96 height 24
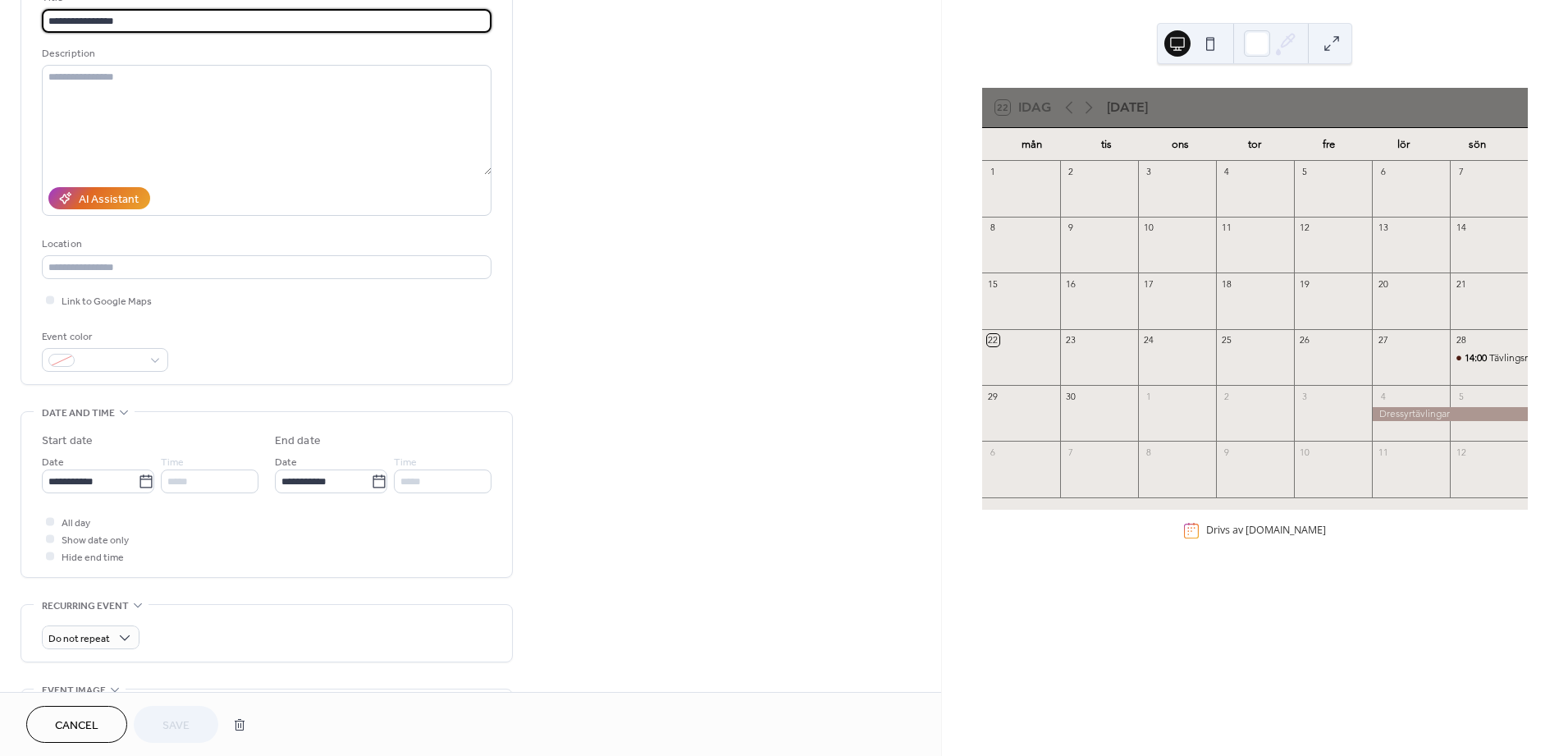
scroll to position [182, 0]
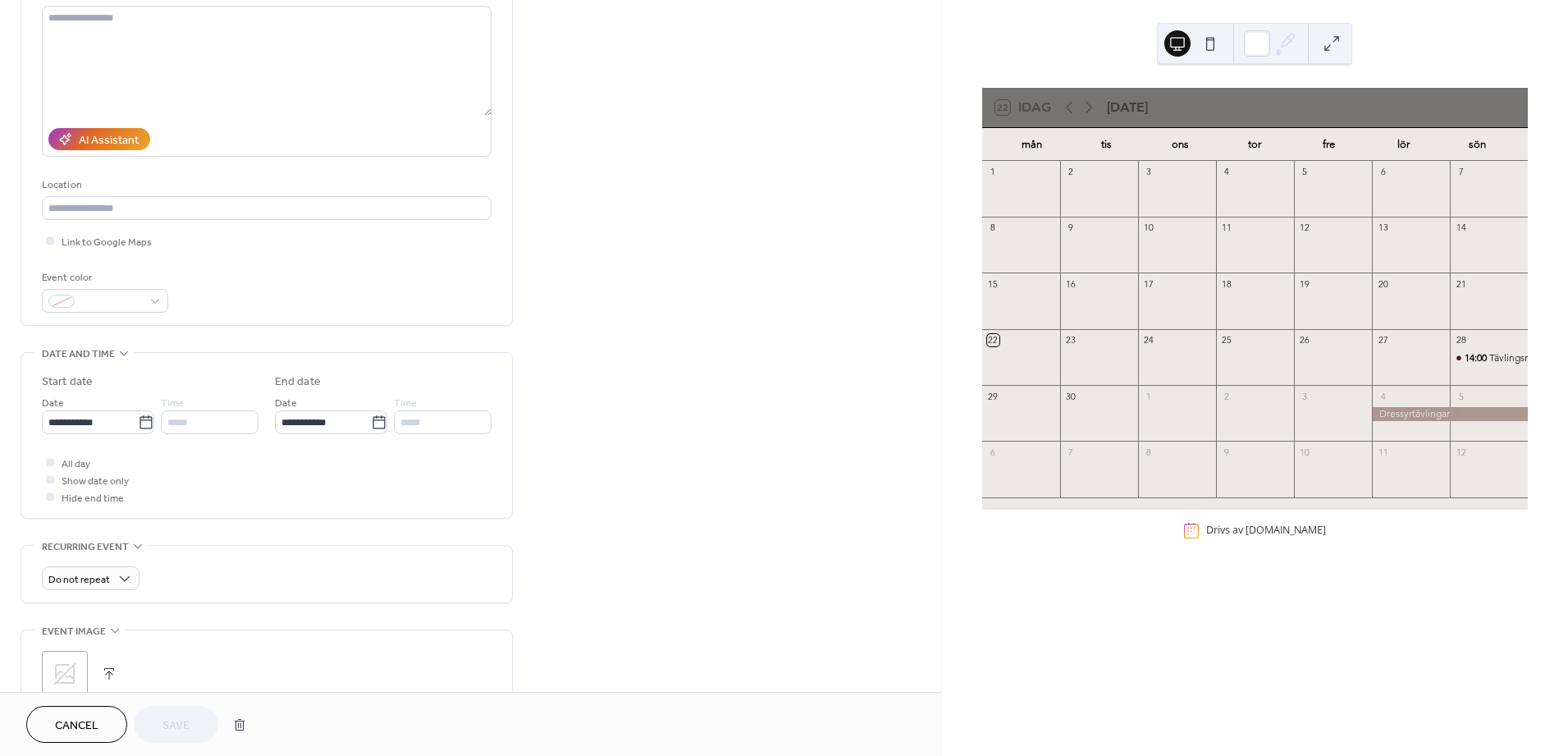
click at [68, 502] on span "Hide end time" at bounding box center [93, 498] width 63 height 17
click at [70, 469] on span "All day" at bounding box center [76, 464] width 29 height 17
click at [52, 465] on div at bounding box center [50, 463] width 8 height 8
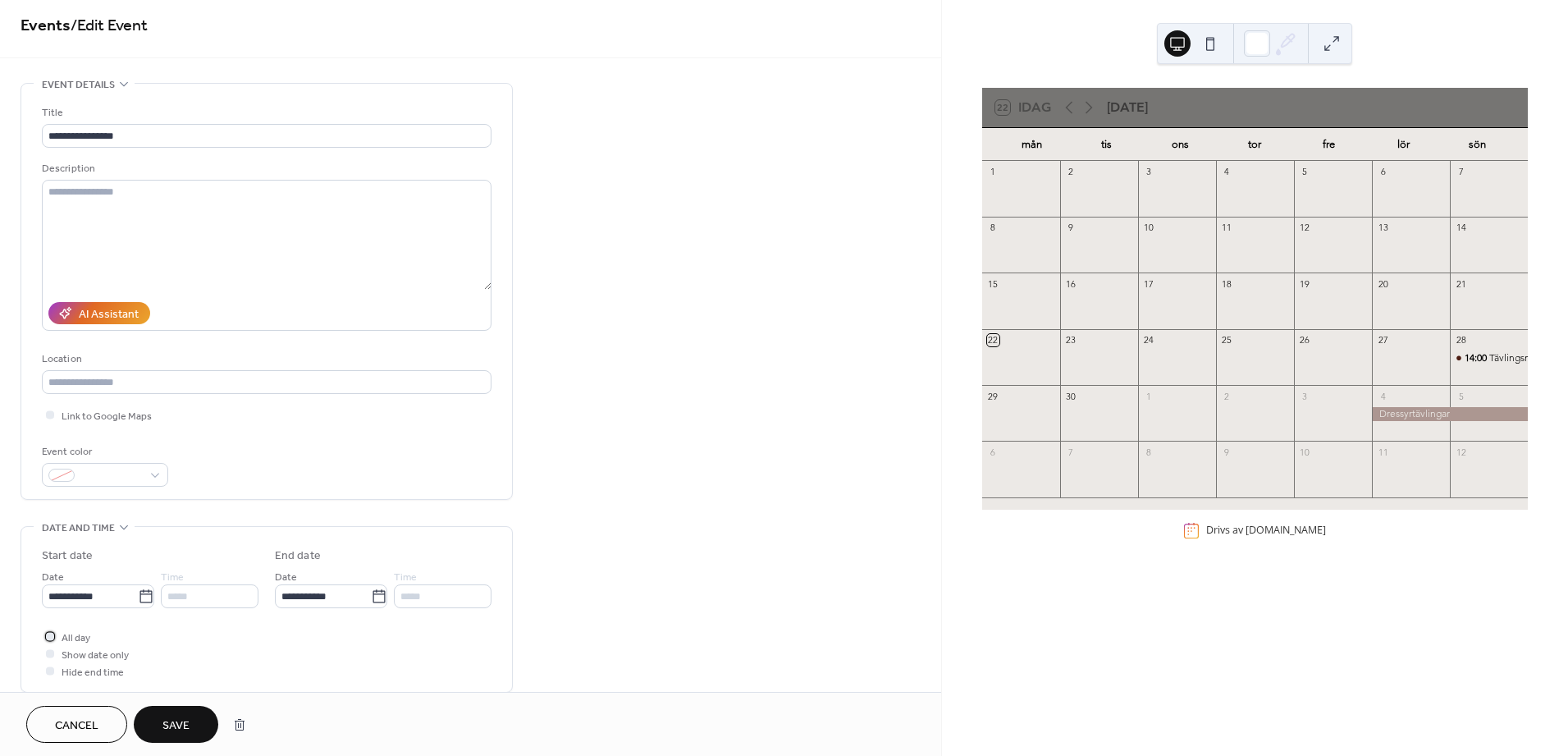
scroll to position [0, 0]
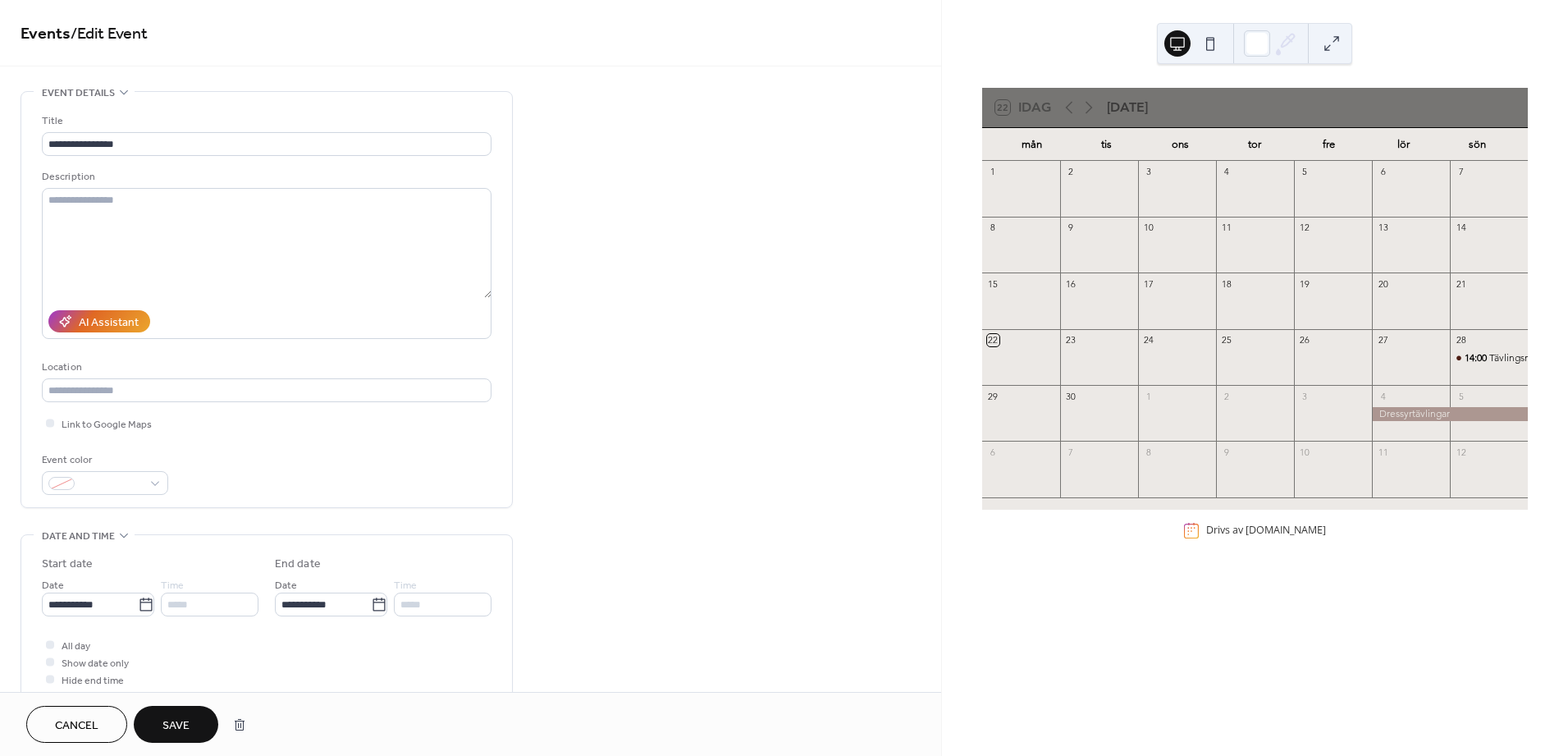
drag, startPoint x: 74, startPoint y: 715, endPoint x: 125, endPoint y: 708, distance: 51.5
click at [73, 717] on span "Cancel" at bounding box center [76, 726] width 43 height 17
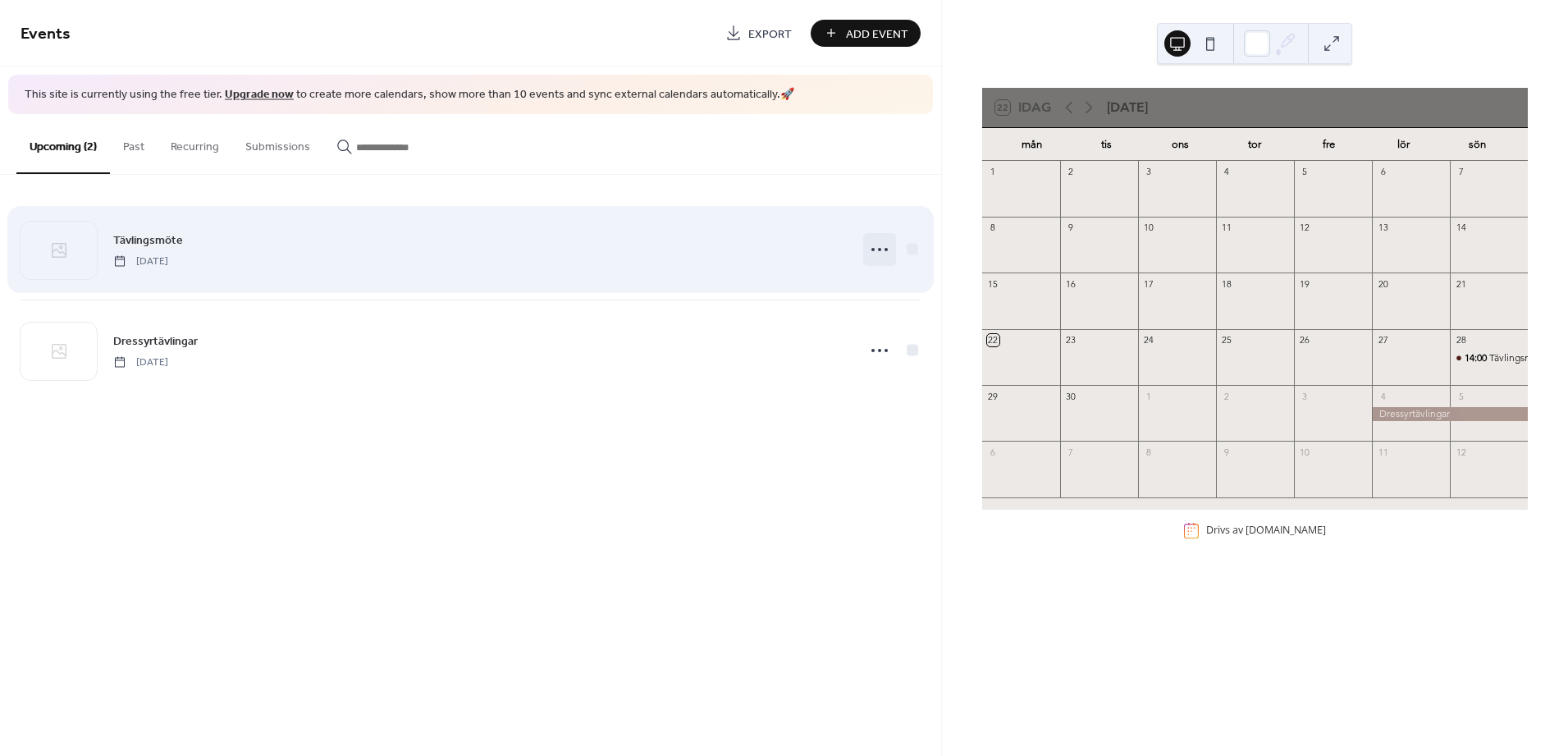
click at [886, 250] on icon at bounding box center [879, 249] width 26 height 26
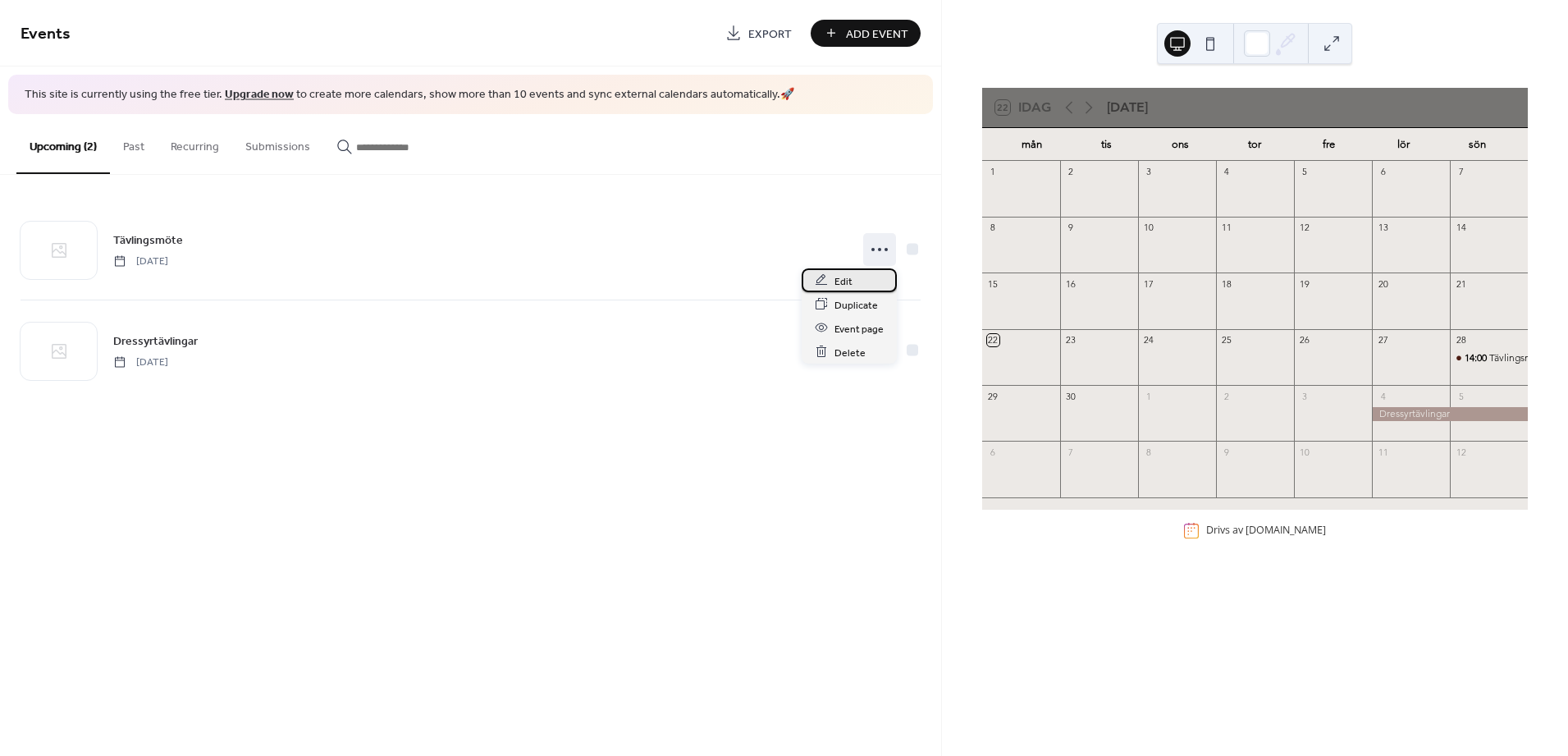
click at [849, 282] on span "Edit" at bounding box center [843, 281] width 18 height 17
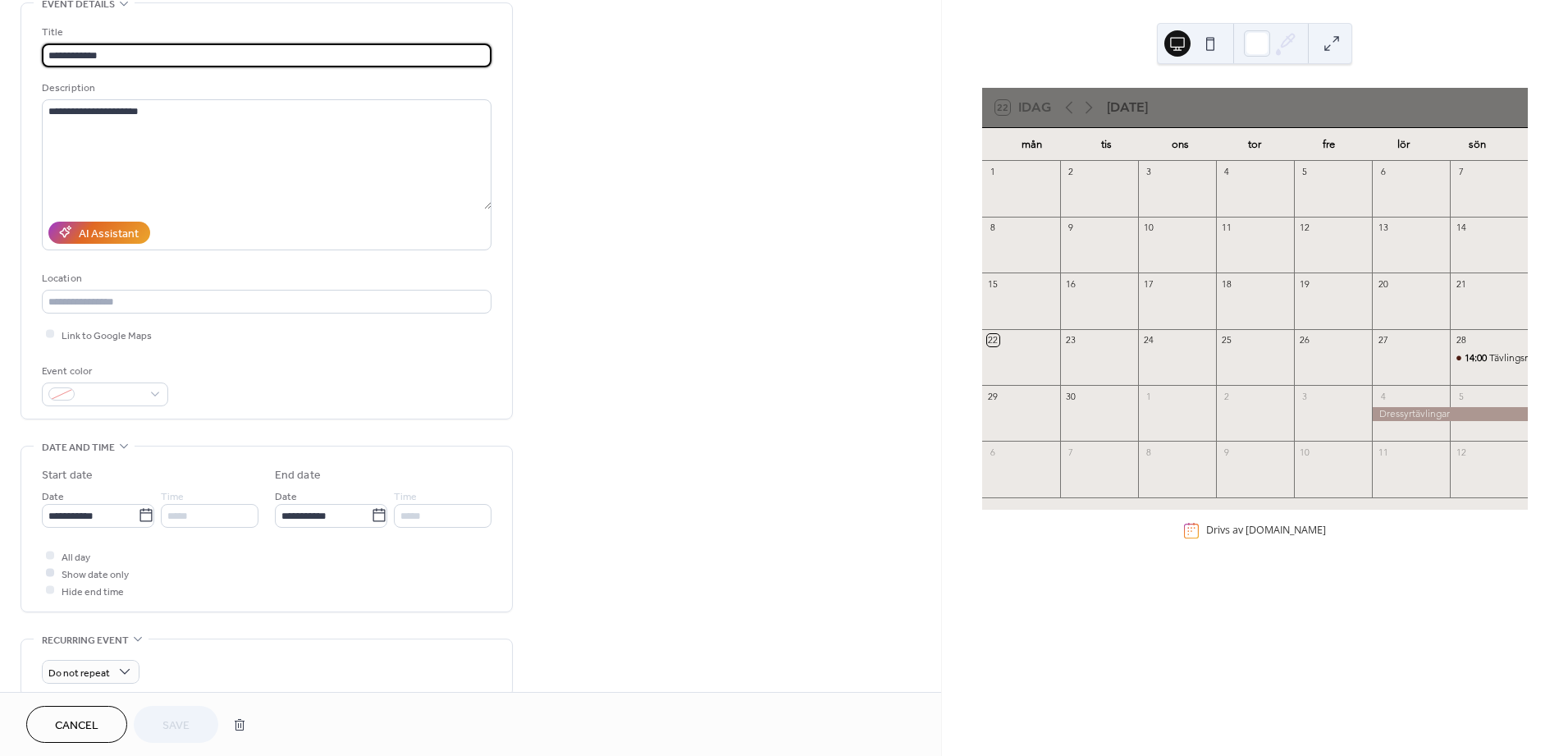
scroll to position [91, 0]
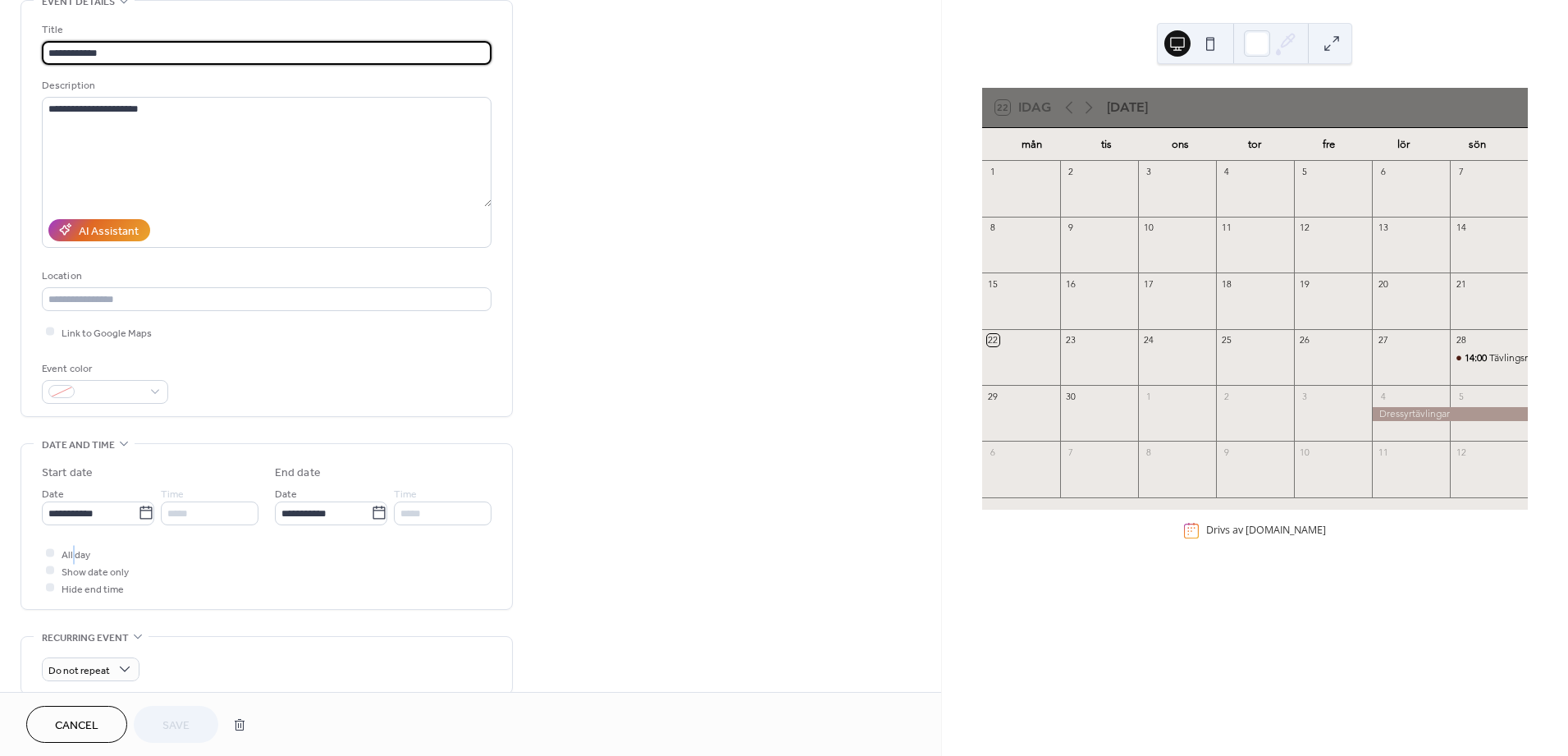
click at [74, 555] on span "All day" at bounding box center [76, 554] width 29 height 17
click at [192, 514] on div "*****" at bounding box center [209, 513] width 97 height 24
click at [378, 517] on icon at bounding box center [379, 512] width 16 height 16
click at [371, 517] on input "**********" at bounding box center [323, 513] width 96 height 24
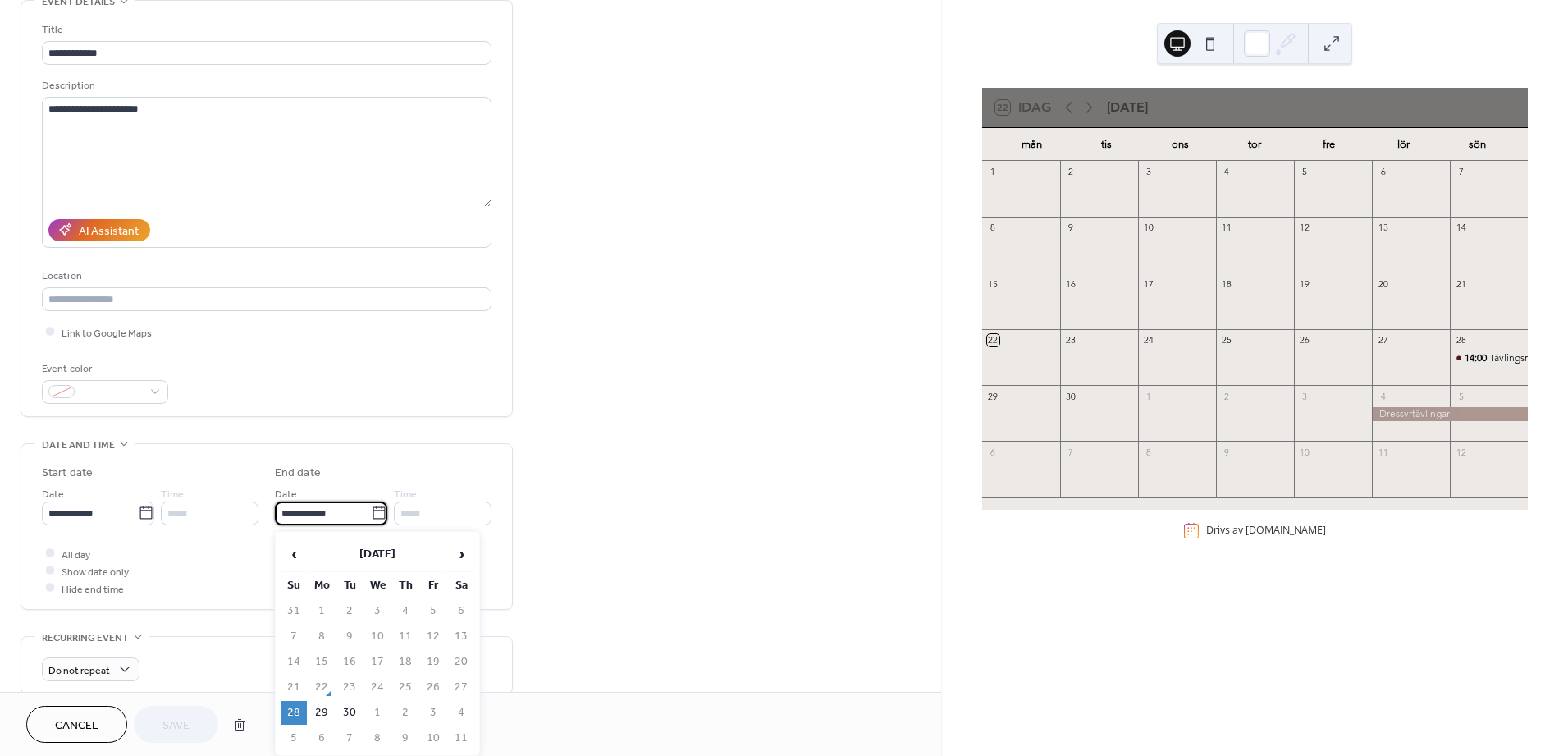
click at [377, 517] on icon at bounding box center [379, 512] width 16 height 16
click at [371, 517] on input "**********" at bounding box center [323, 513] width 96 height 24
click at [496, 456] on div "**********" at bounding box center [266, 526] width 490 height 165
click at [51, 592] on div at bounding box center [50, 588] width 8 height 8
click at [58, 578] on label "Show date only" at bounding box center [85, 571] width 87 height 17
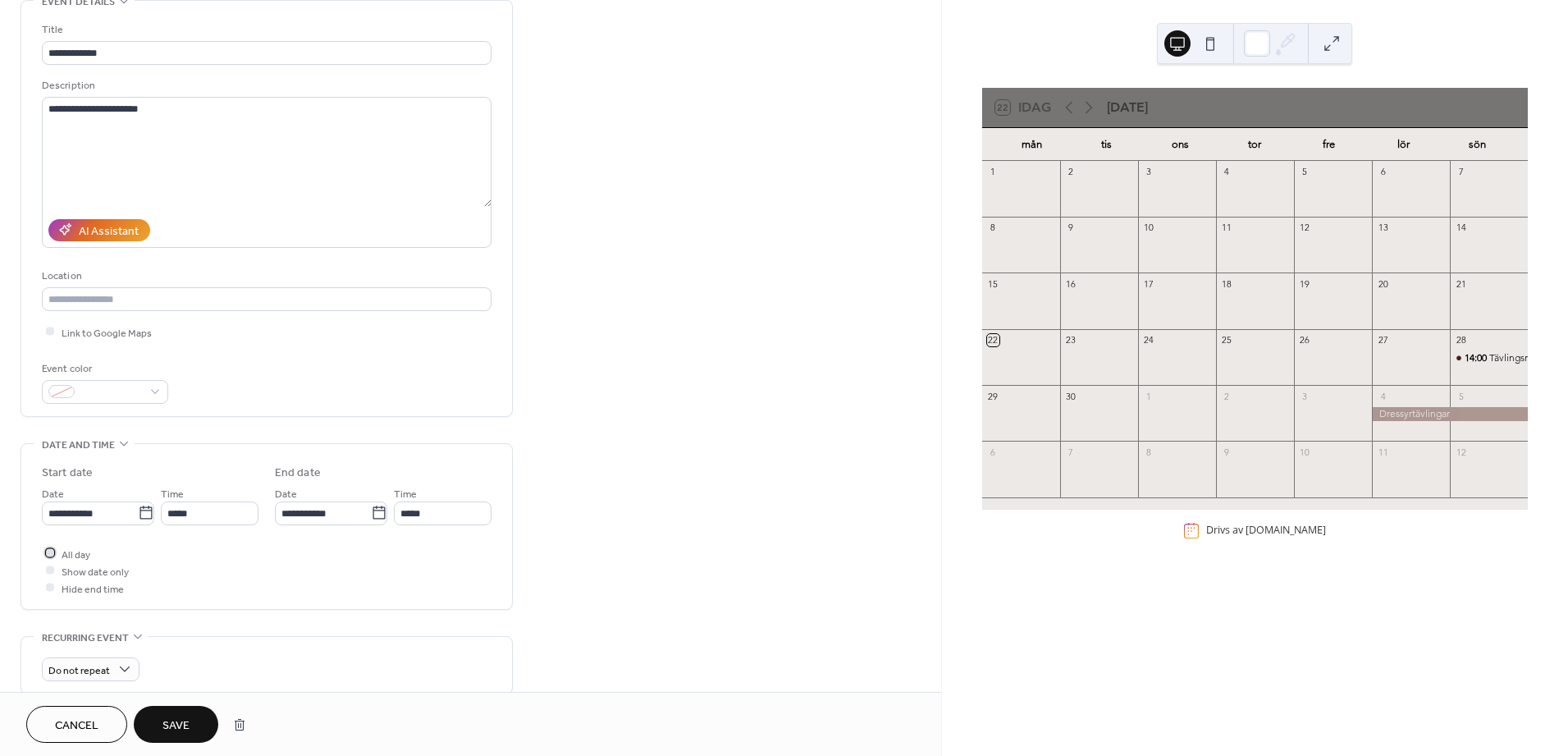
click at [54, 557] on div at bounding box center [49, 552] width 16 height 16
click at [167, 723] on span "Save" at bounding box center [176, 726] width 27 height 17
